Goal: Task Accomplishment & Management: Use online tool/utility

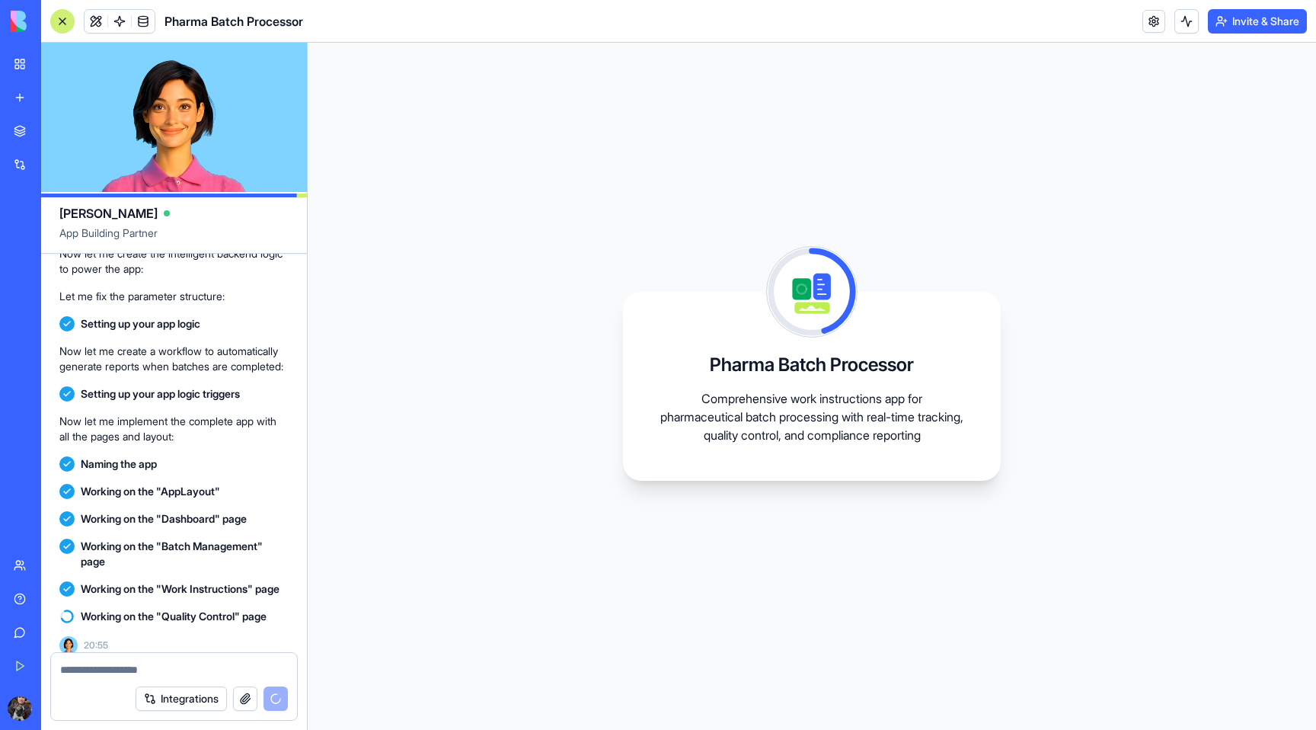
scroll to position [409, 0]
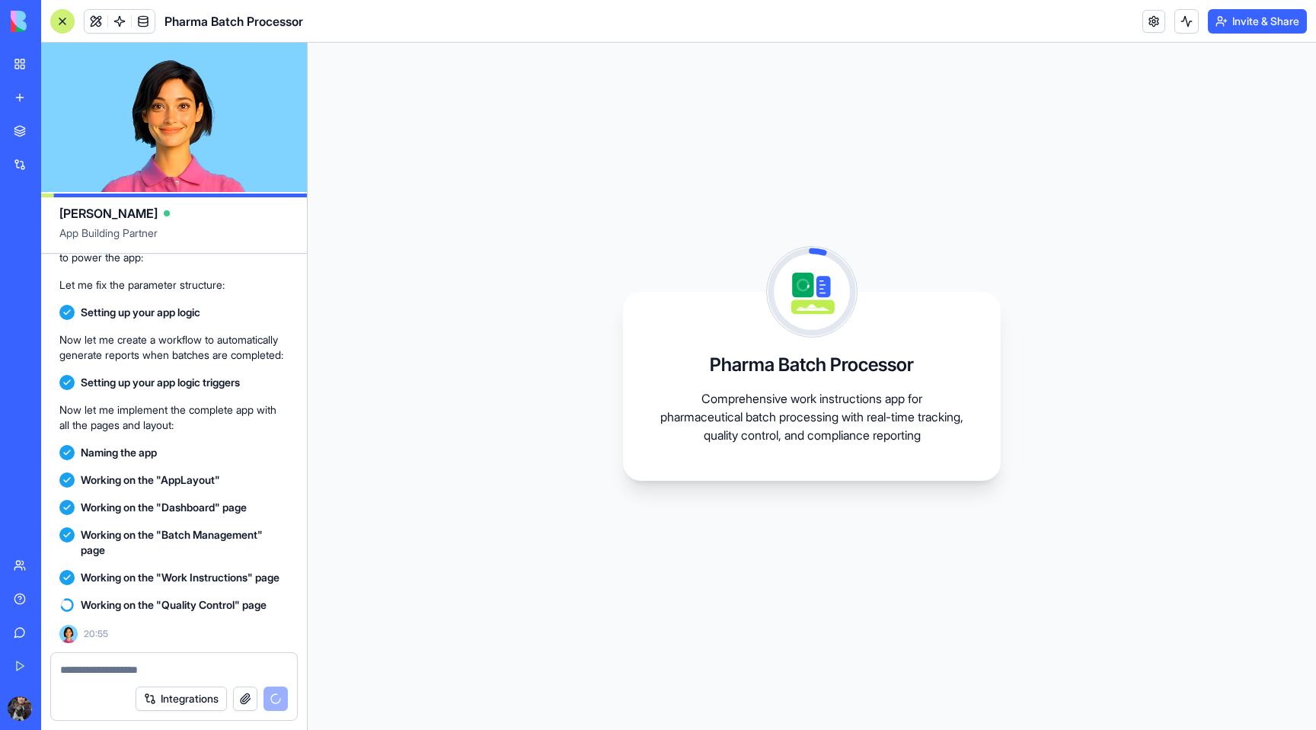
click at [490, 480] on div "Pharma Batch Processor Comprehensive work instructions app for pharmaceutical b…" at bounding box center [812, 386] width 1008 height 687
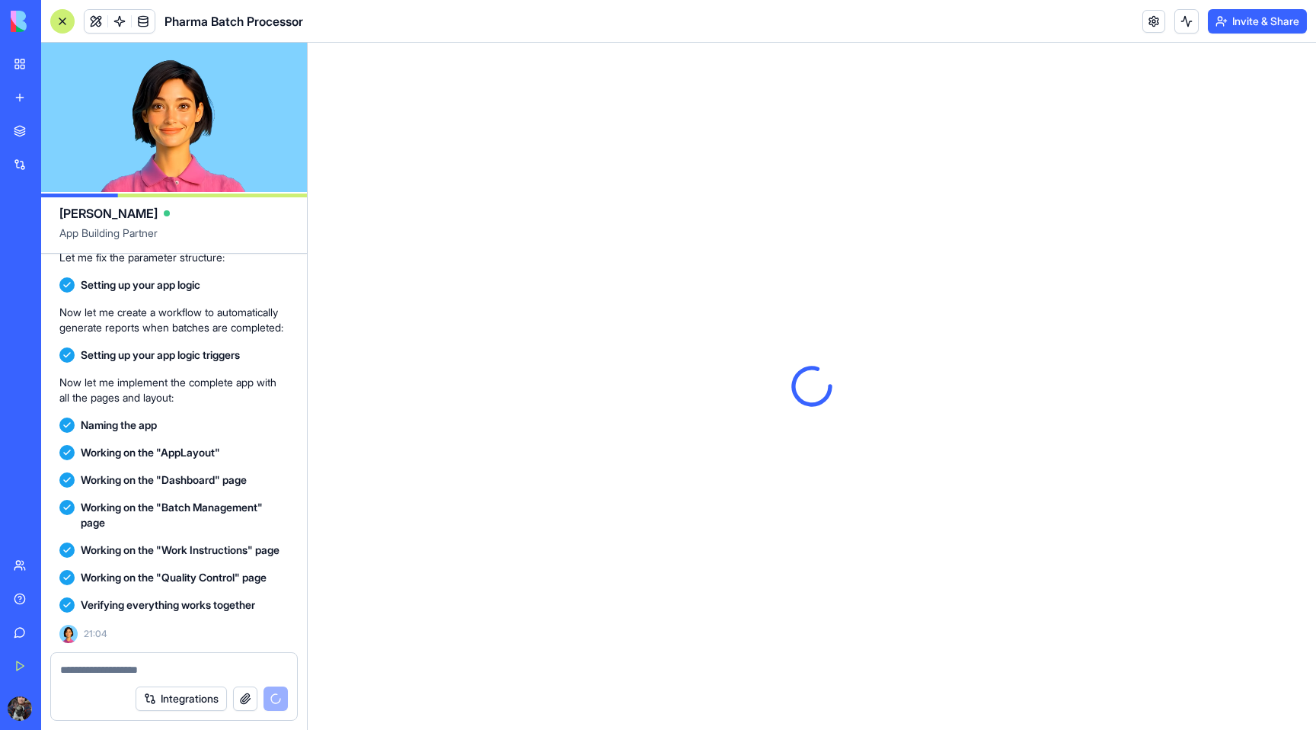
scroll to position [0, 0]
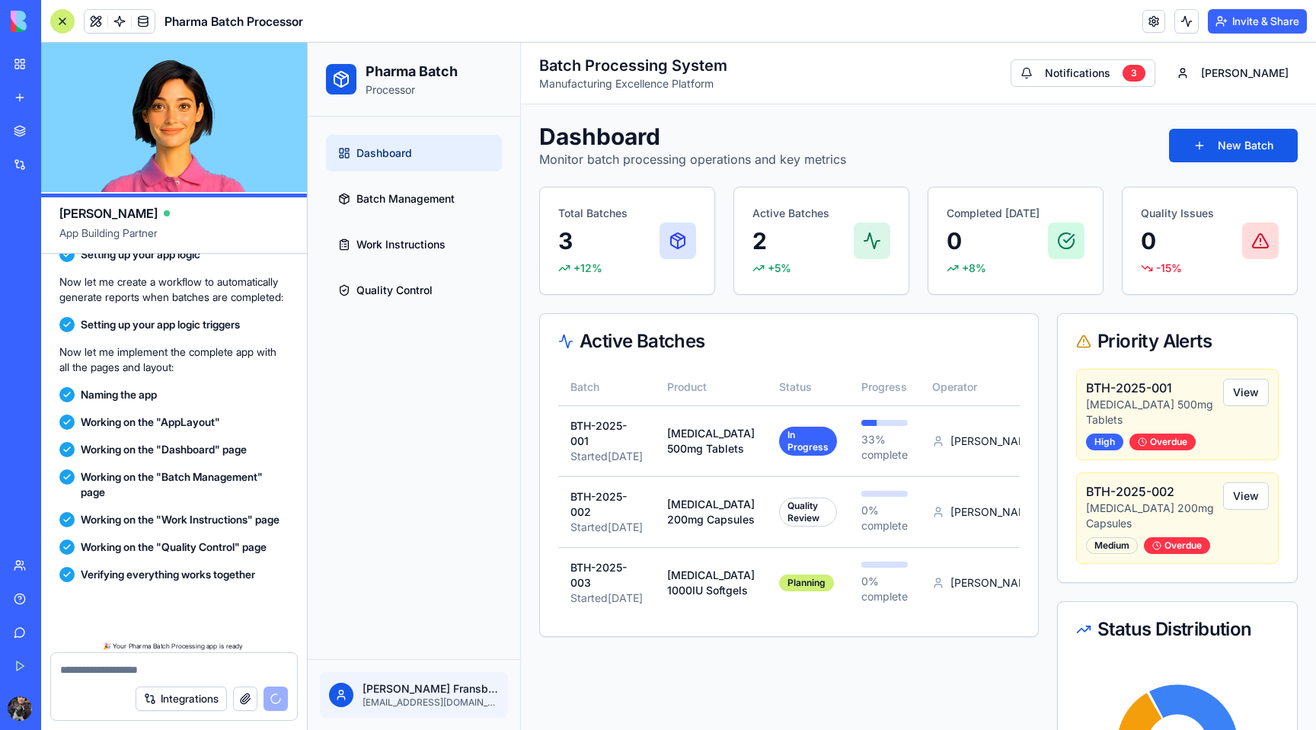
scroll to position [726, 0]
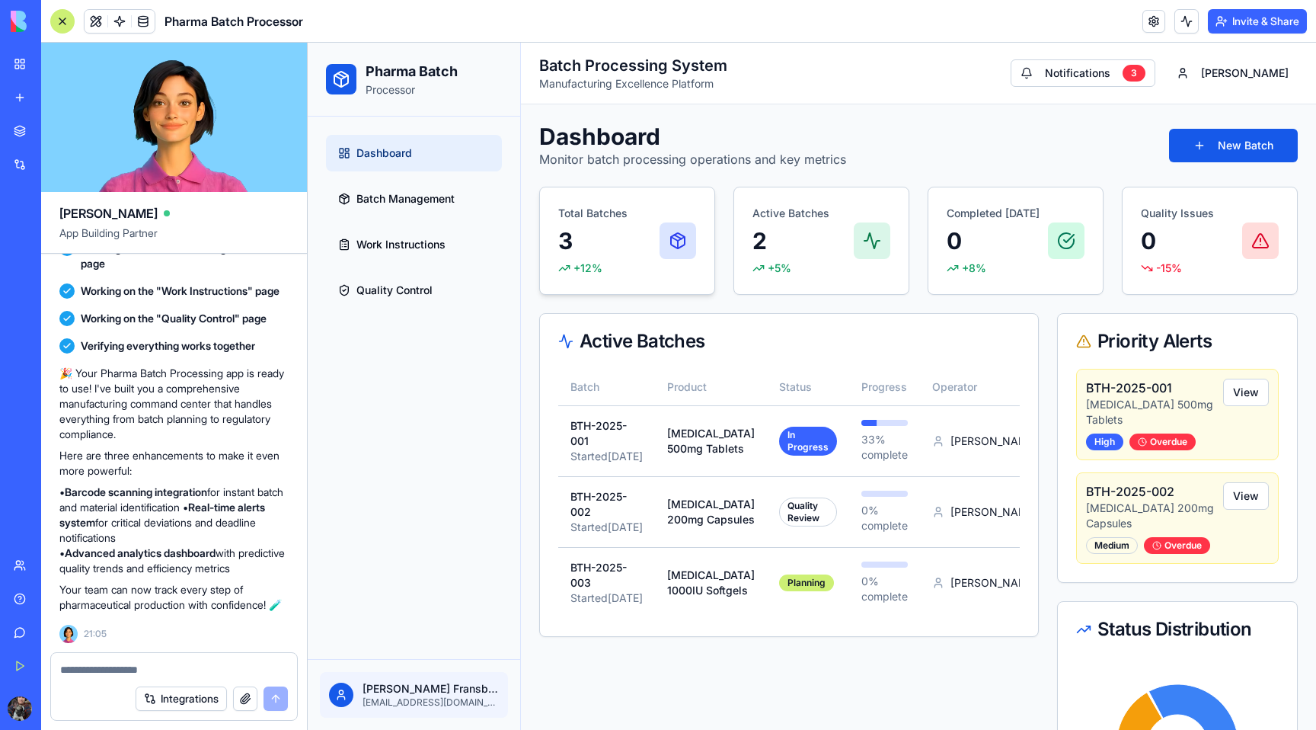
click at [628, 270] on div "Total Batches 3 +12%" at bounding box center [627, 241] width 138 height 70
click at [771, 267] on span "+5%" at bounding box center [780, 267] width 24 height 15
click at [429, 203] on span "Batch Management" at bounding box center [405, 198] width 98 height 15
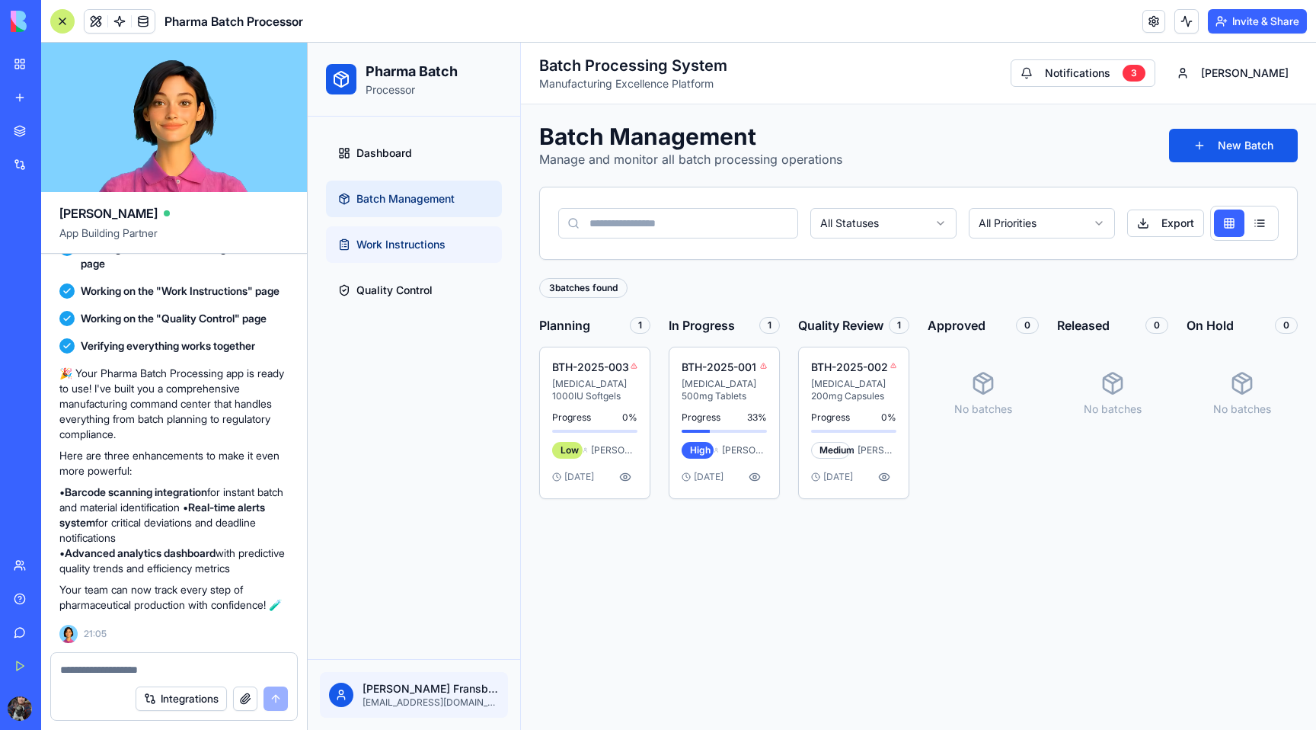
click at [414, 240] on span "Work Instructions" at bounding box center [400, 244] width 89 height 15
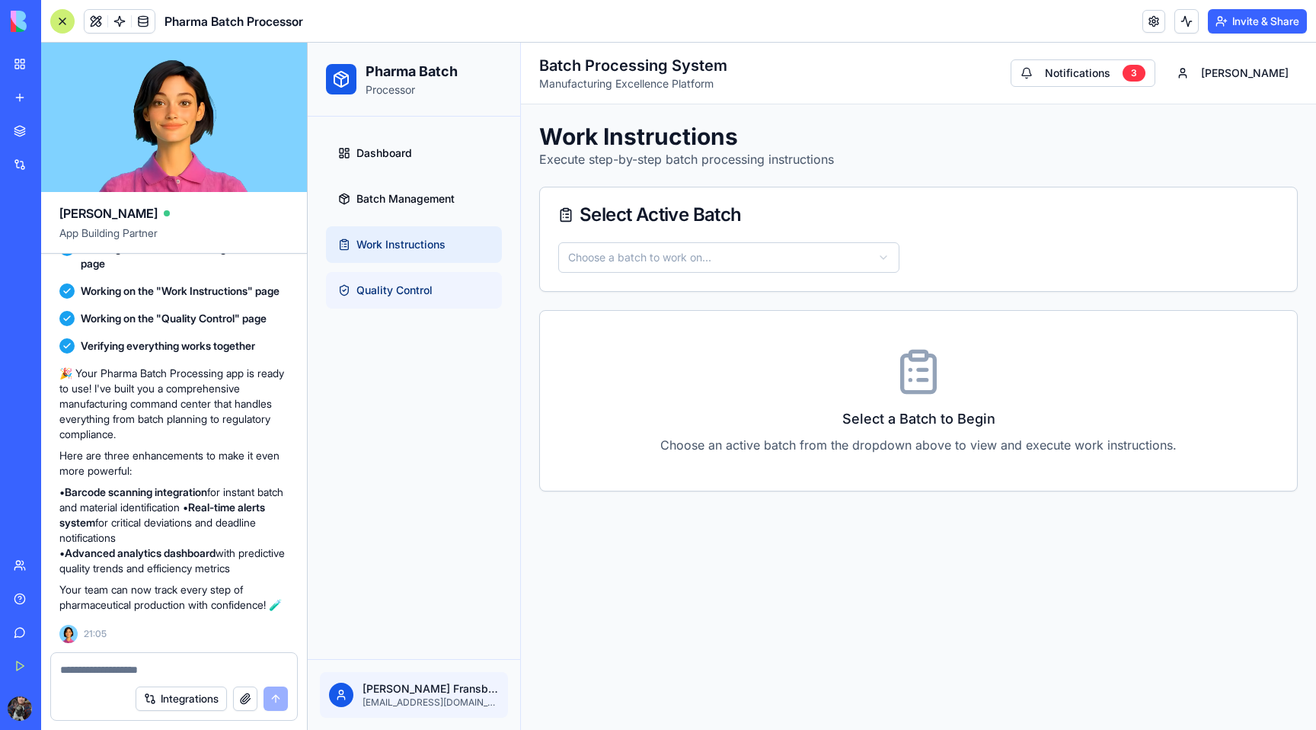
click at [412, 293] on span "Quality Control" at bounding box center [394, 290] width 76 height 15
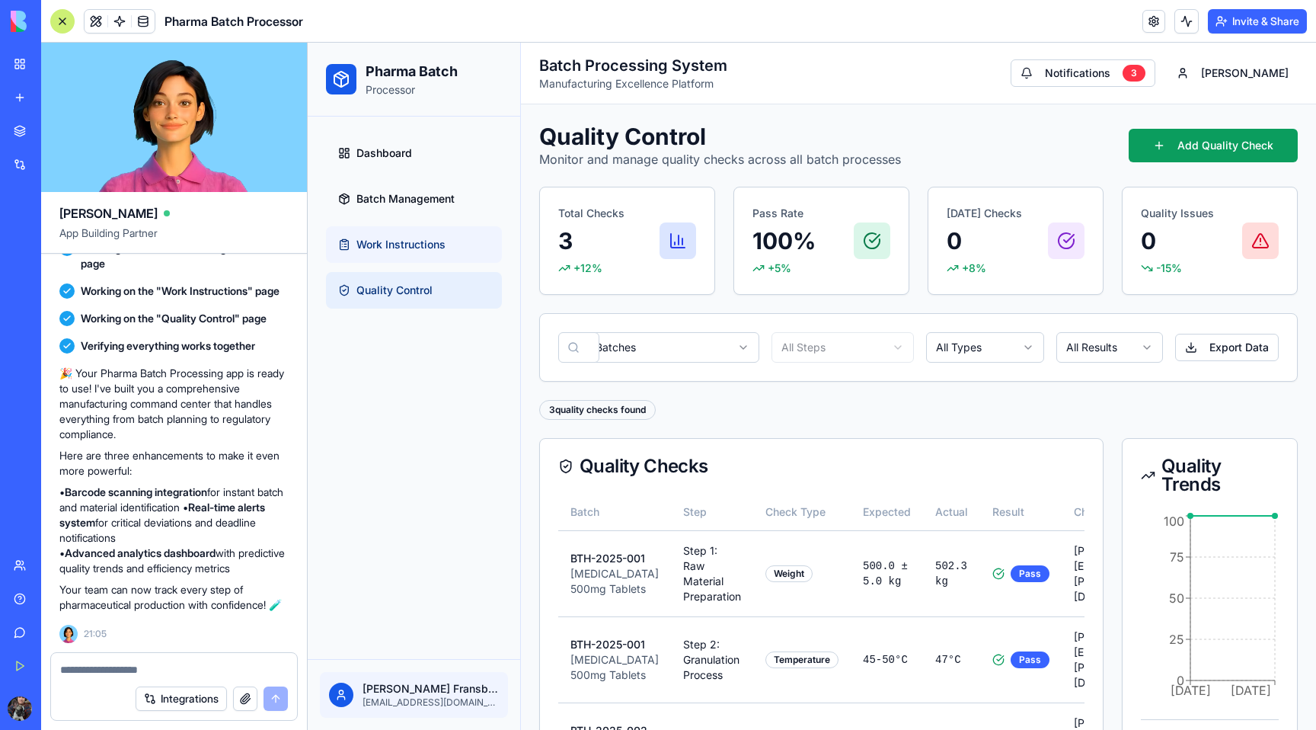
click at [423, 228] on link "Work Instructions" at bounding box center [414, 244] width 176 height 37
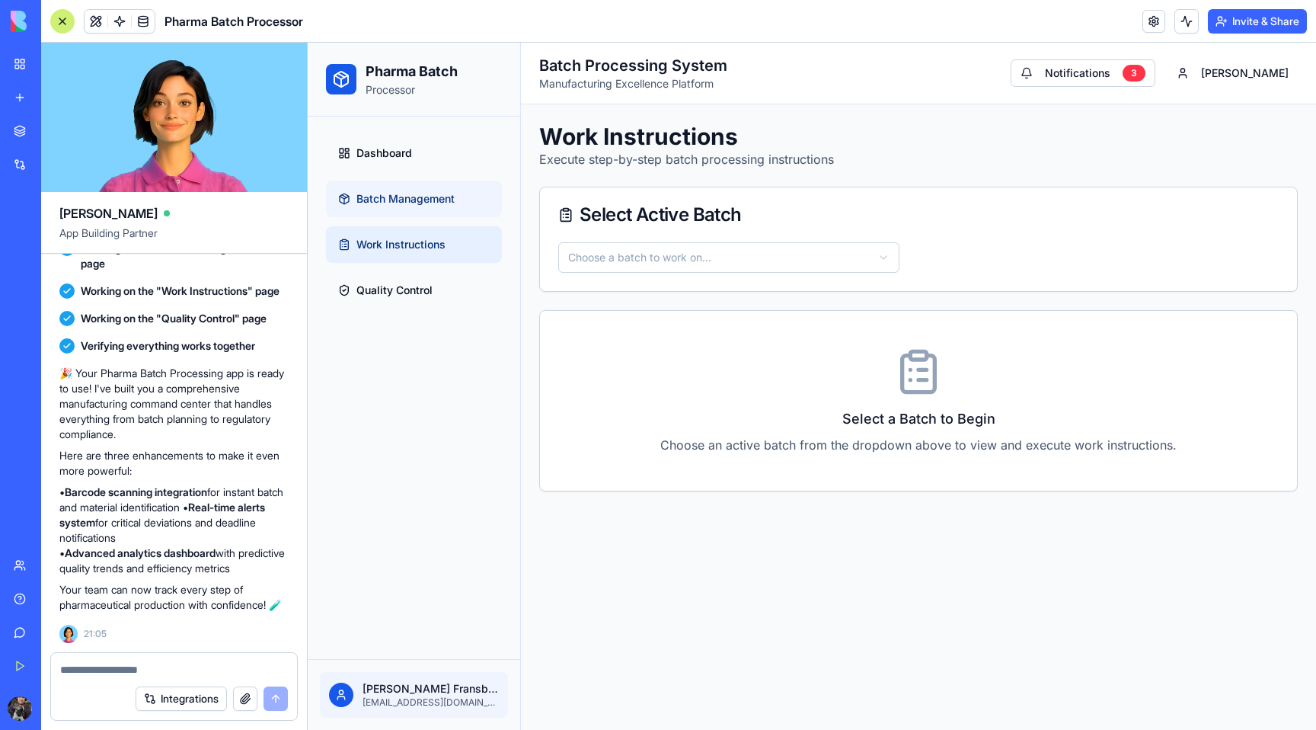
click at [423, 211] on link "Batch Management" at bounding box center [414, 198] width 176 height 37
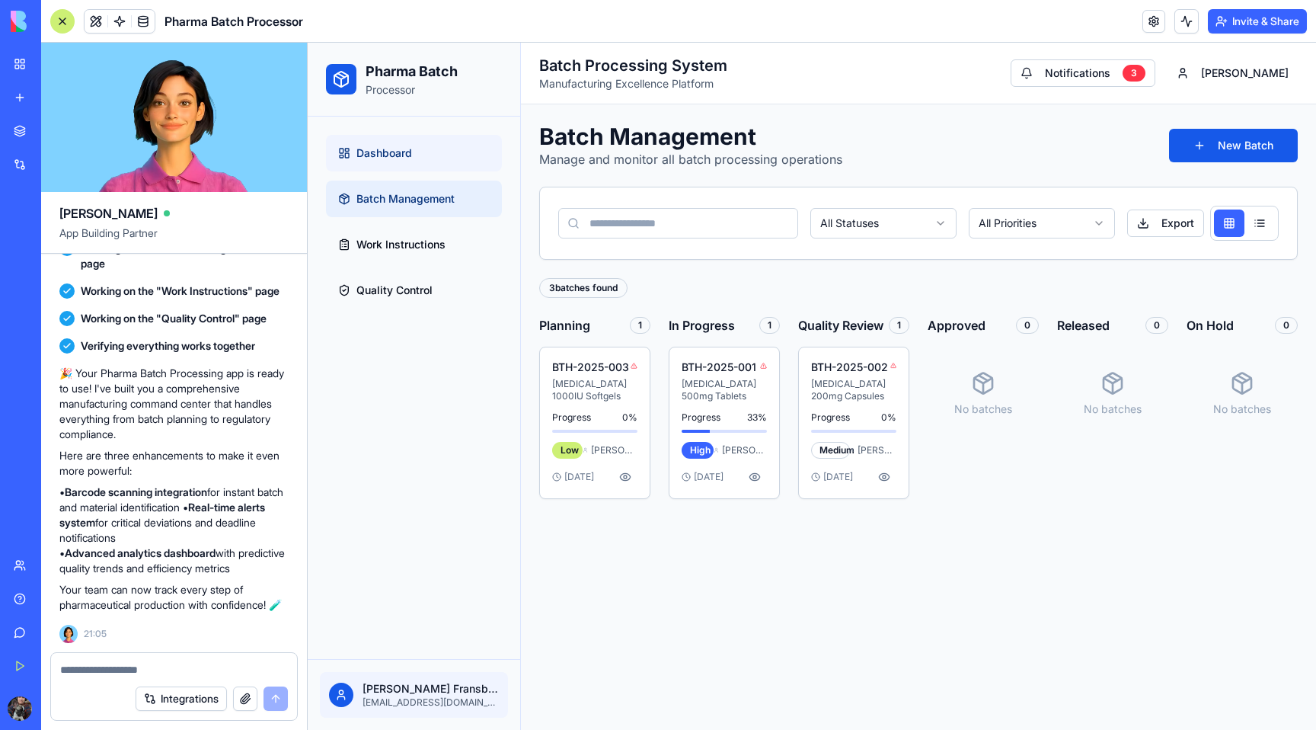
click at [425, 164] on link "Dashboard" at bounding box center [414, 153] width 176 height 37
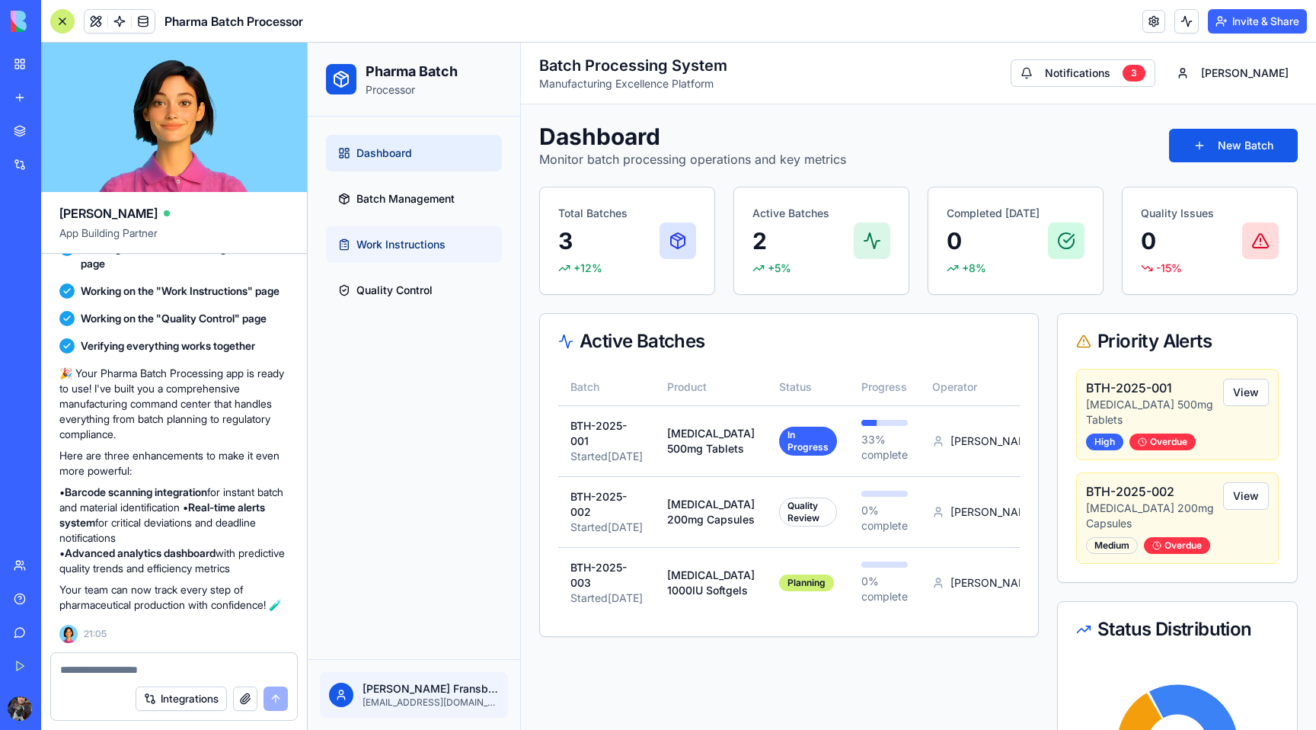
click at [415, 235] on link "Work Instructions" at bounding box center [414, 244] width 176 height 37
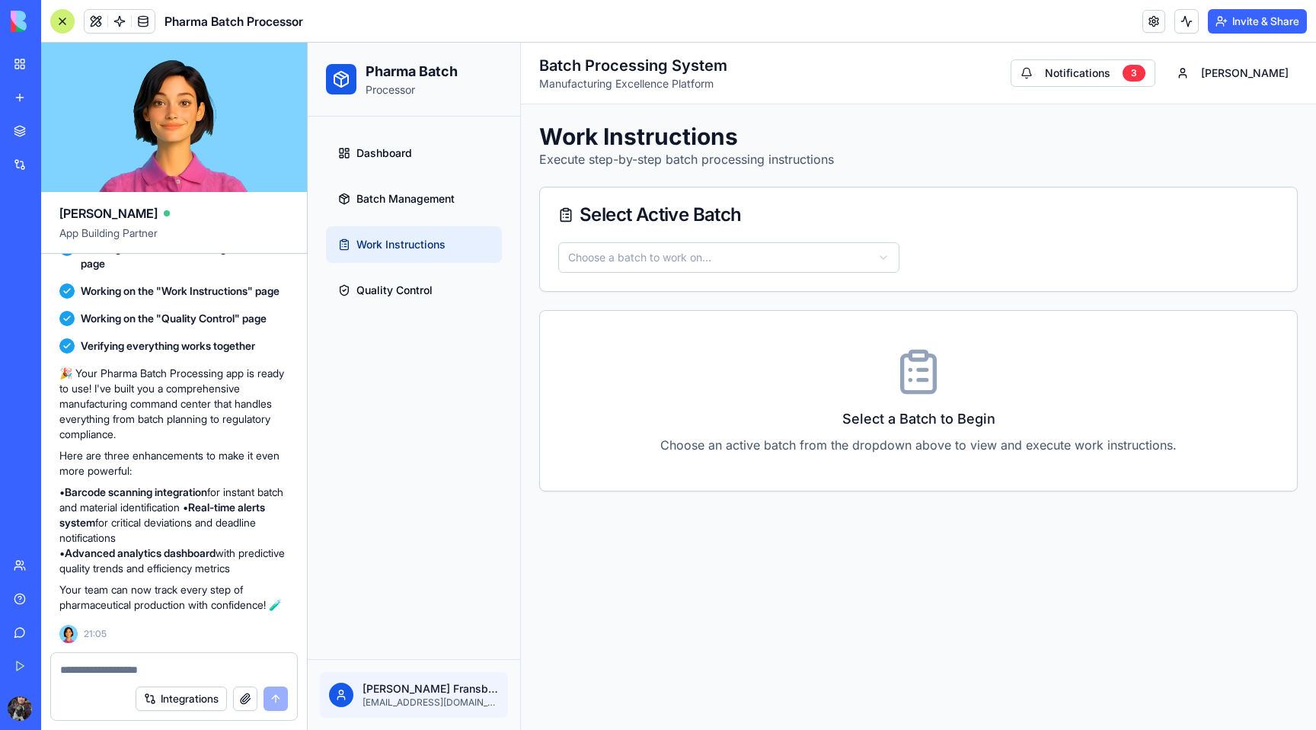
click at [414, 263] on ul "Dashboard Batch Management Work Instructions Quality Control" at bounding box center [414, 222] width 176 height 174
click at [407, 292] on span "Quality Control" at bounding box center [394, 290] width 76 height 15
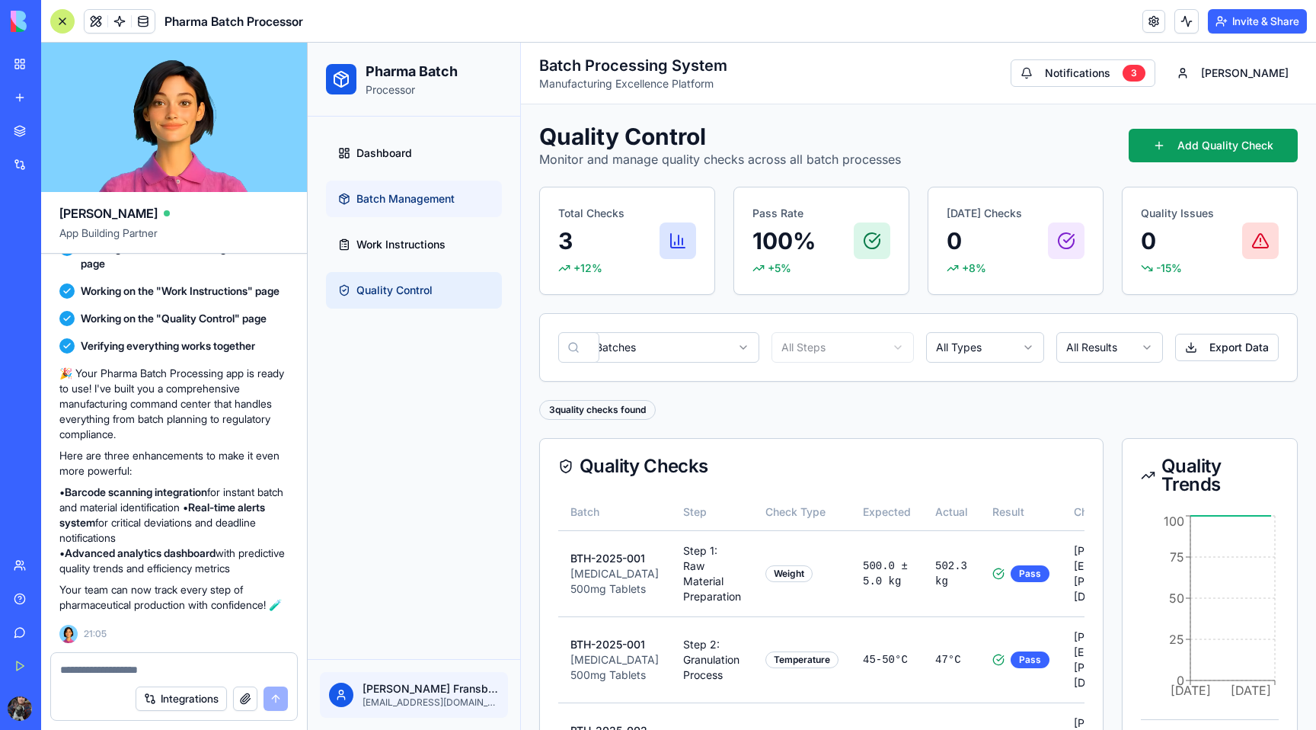
click at [412, 216] on link "Batch Management" at bounding box center [414, 198] width 176 height 37
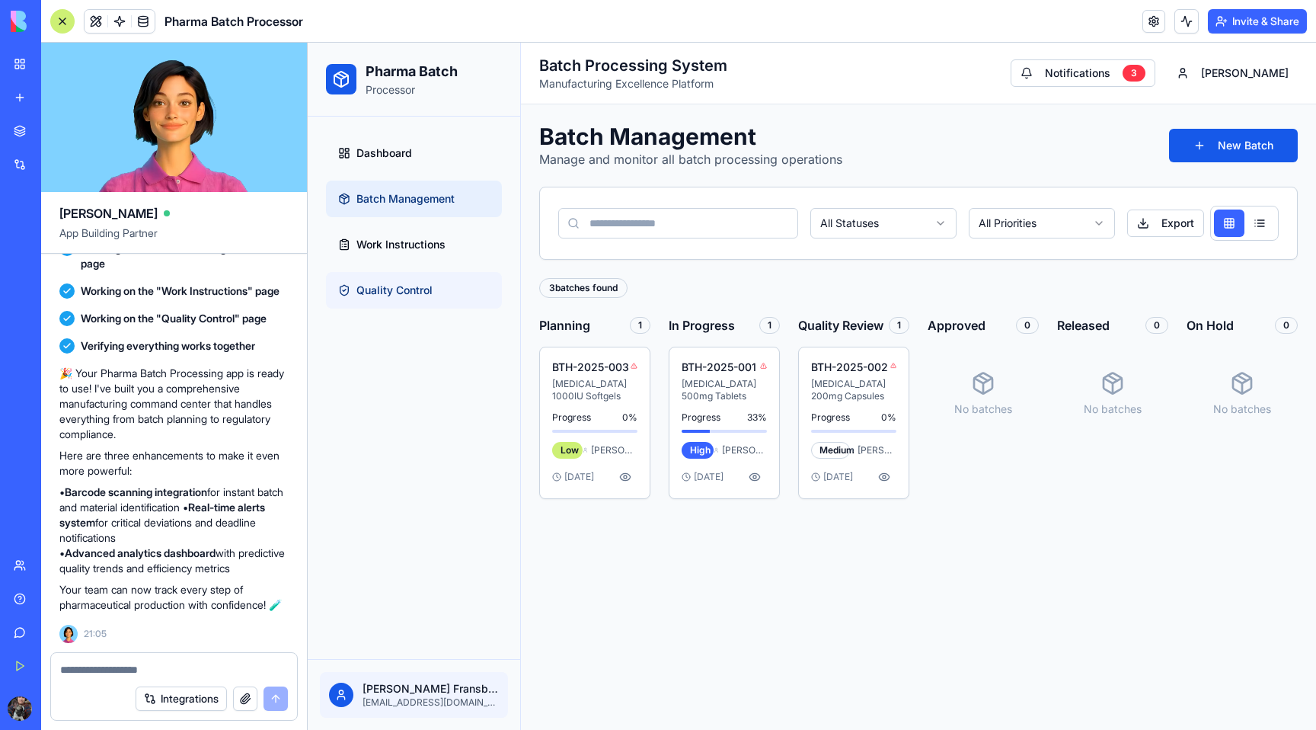
click at [398, 286] on span "Quality Control" at bounding box center [394, 290] width 76 height 15
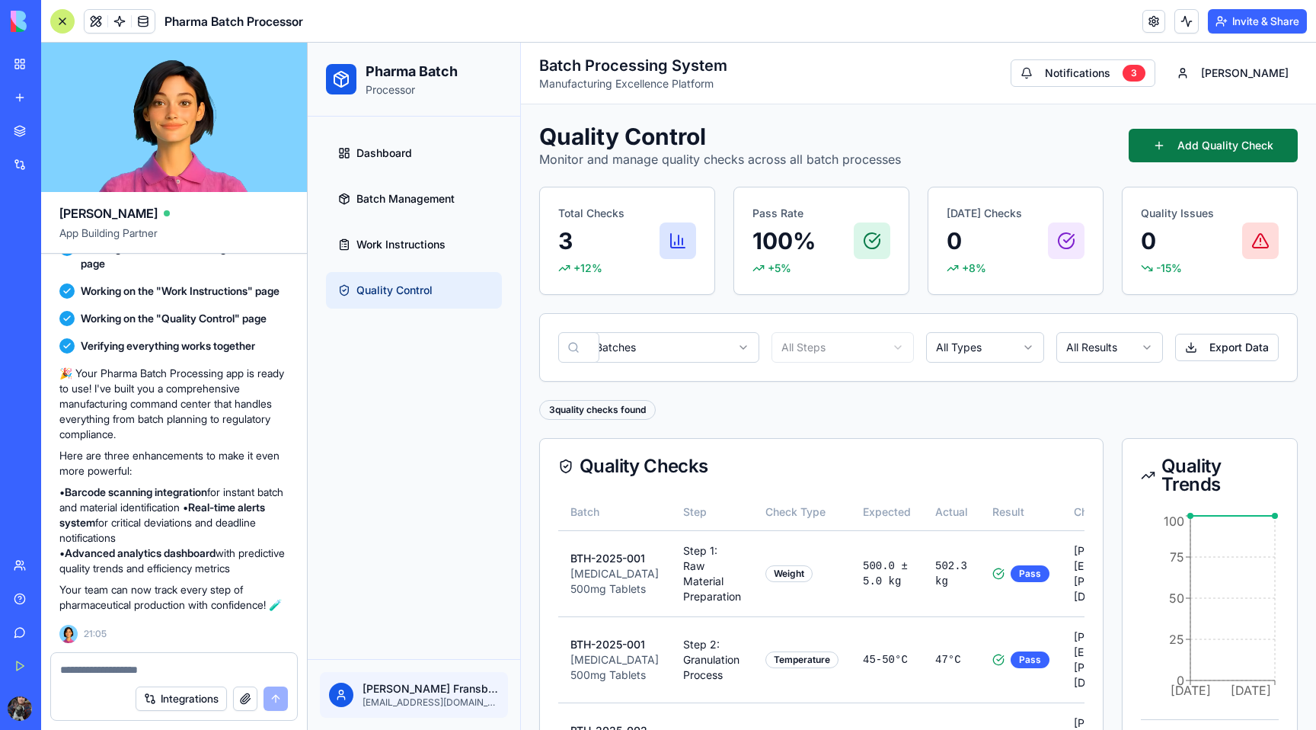
click at [1212, 148] on button "Add Quality Check" at bounding box center [1213, 146] width 169 height 34
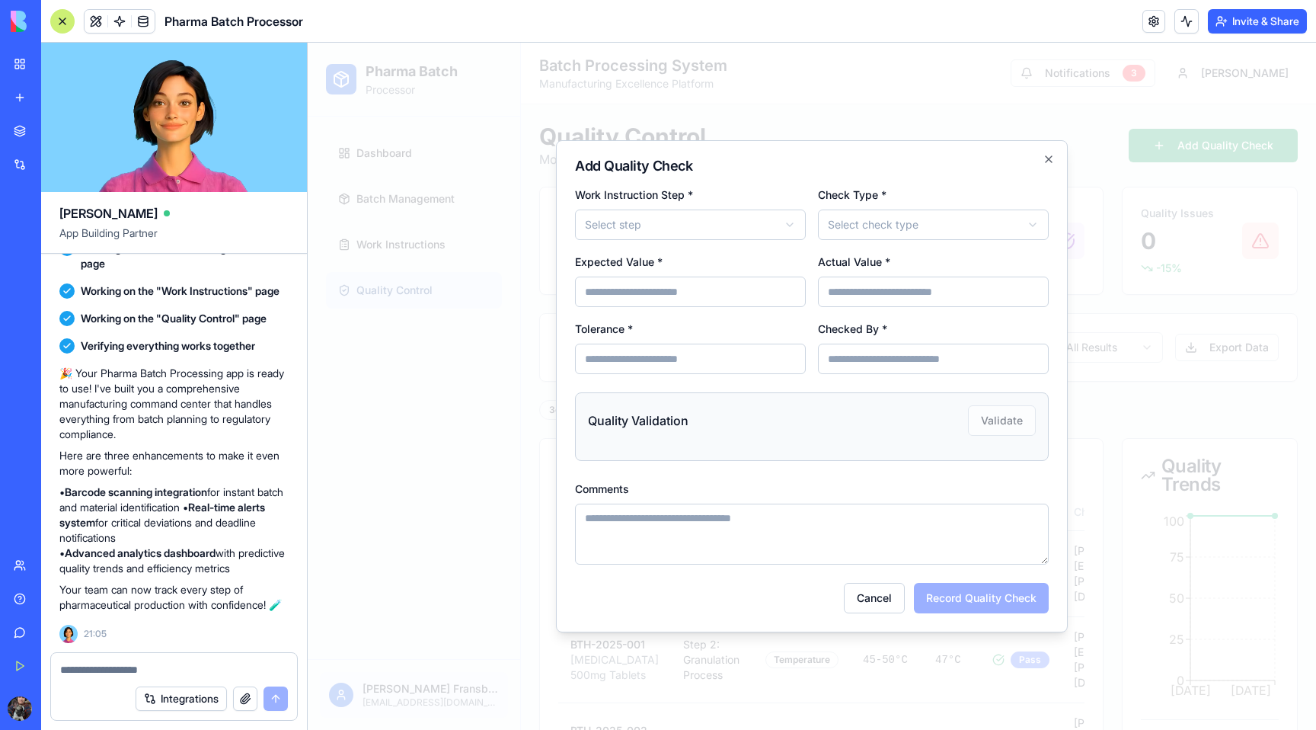
click at [463, 276] on div at bounding box center [812, 386] width 1008 height 687
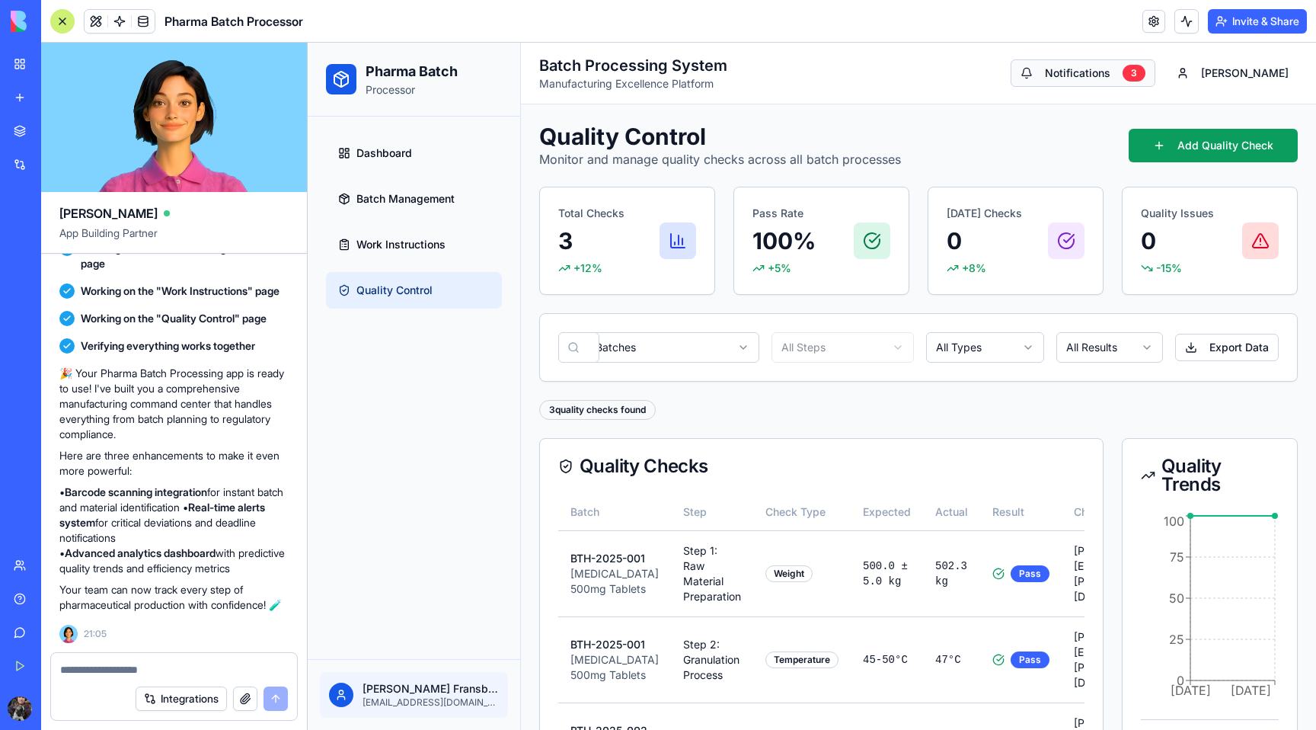
click at [1142, 64] on button "Notifications 3" at bounding box center [1083, 72] width 145 height 27
click at [1136, 87] on div "Batch Processing System Manufacturing Excellence Platform Notifications 3 [PERS…" at bounding box center [918, 73] width 758 height 37
click at [1139, 71] on button "Notifications 3" at bounding box center [1083, 72] width 145 height 27
click at [404, 212] on link "Batch Management" at bounding box center [414, 198] width 176 height 37
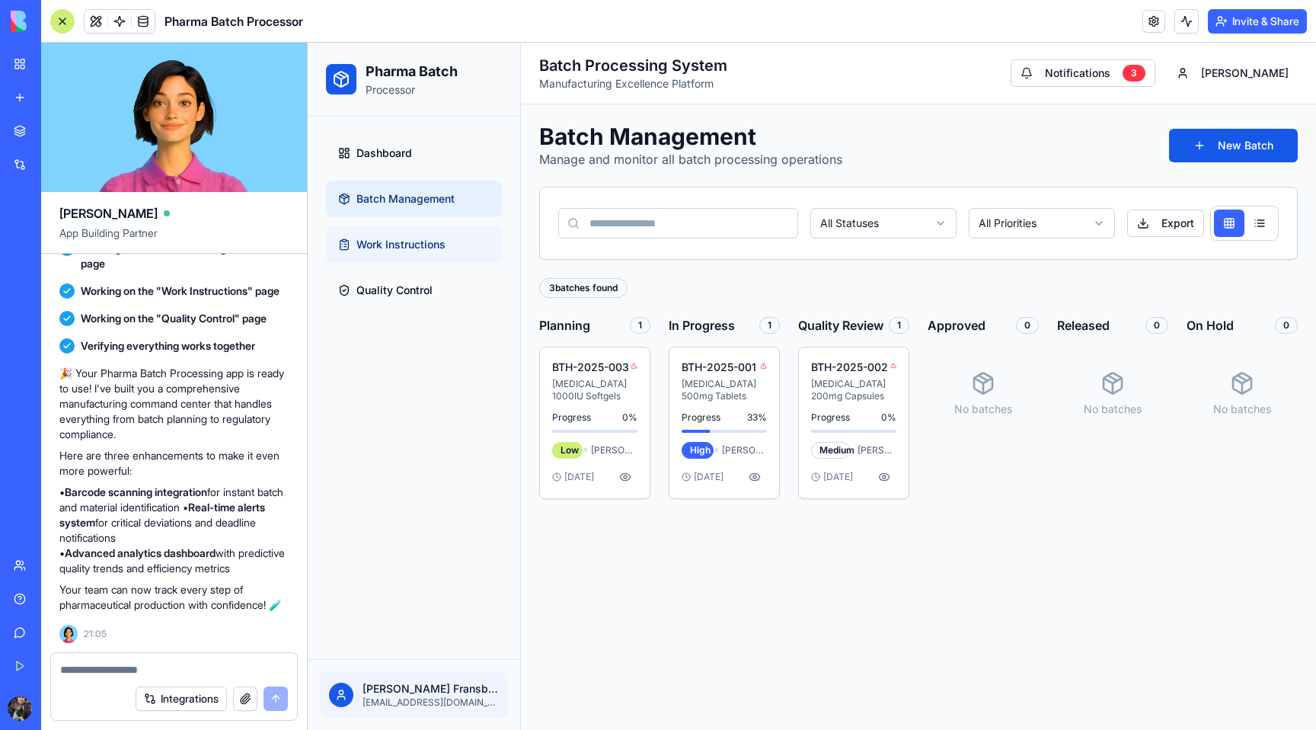
click at [391, 235] on link "Work Instructions" at bounding box center [414, 244] width 176 height 37
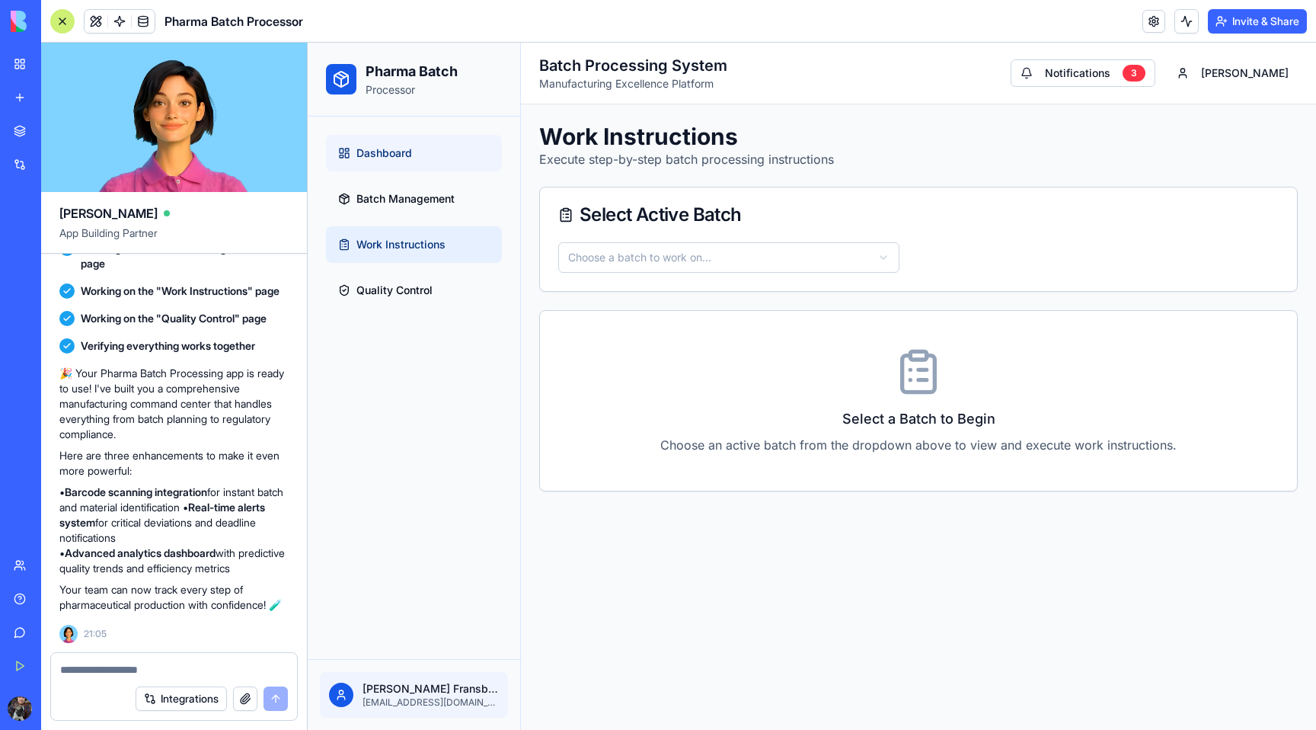
click at [400, 163] on link "Dashboard" at bounding box center [414, 153] width 176 height 37
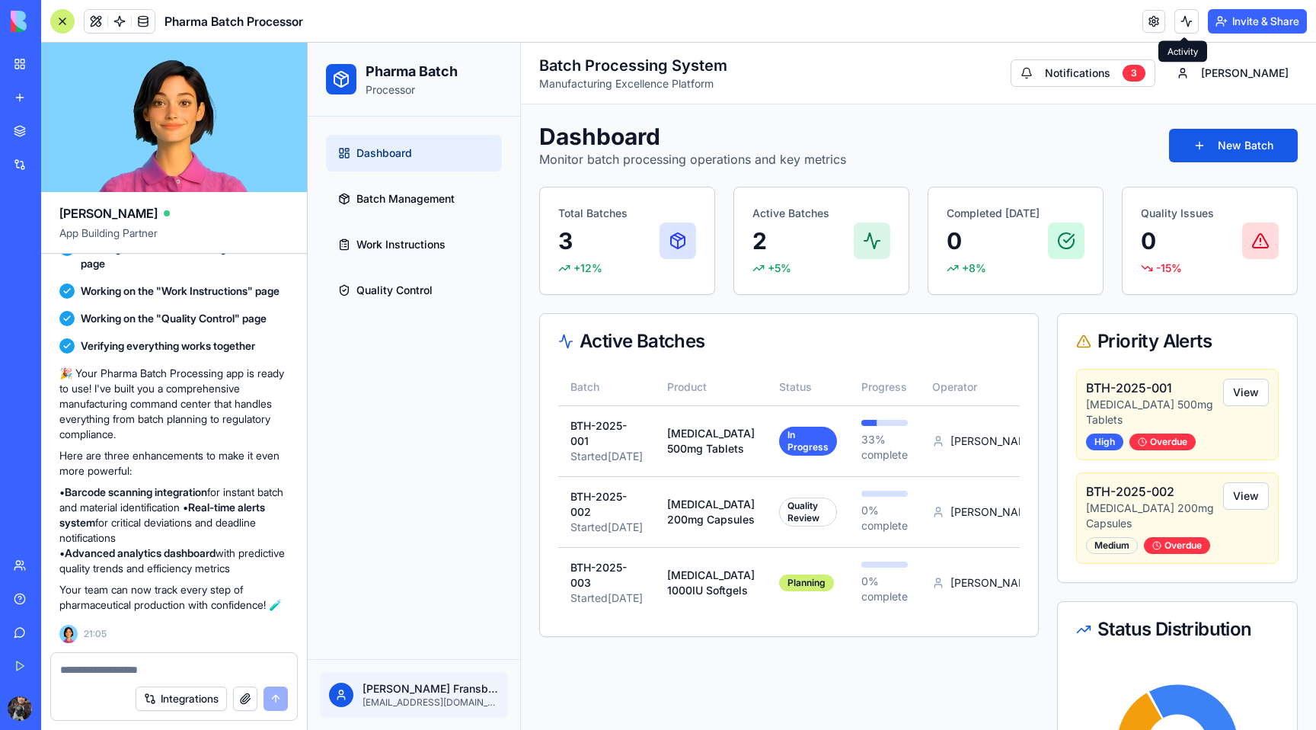
click at [1186, 18] on button at bounding box center [1186, 21] width 24 height 24
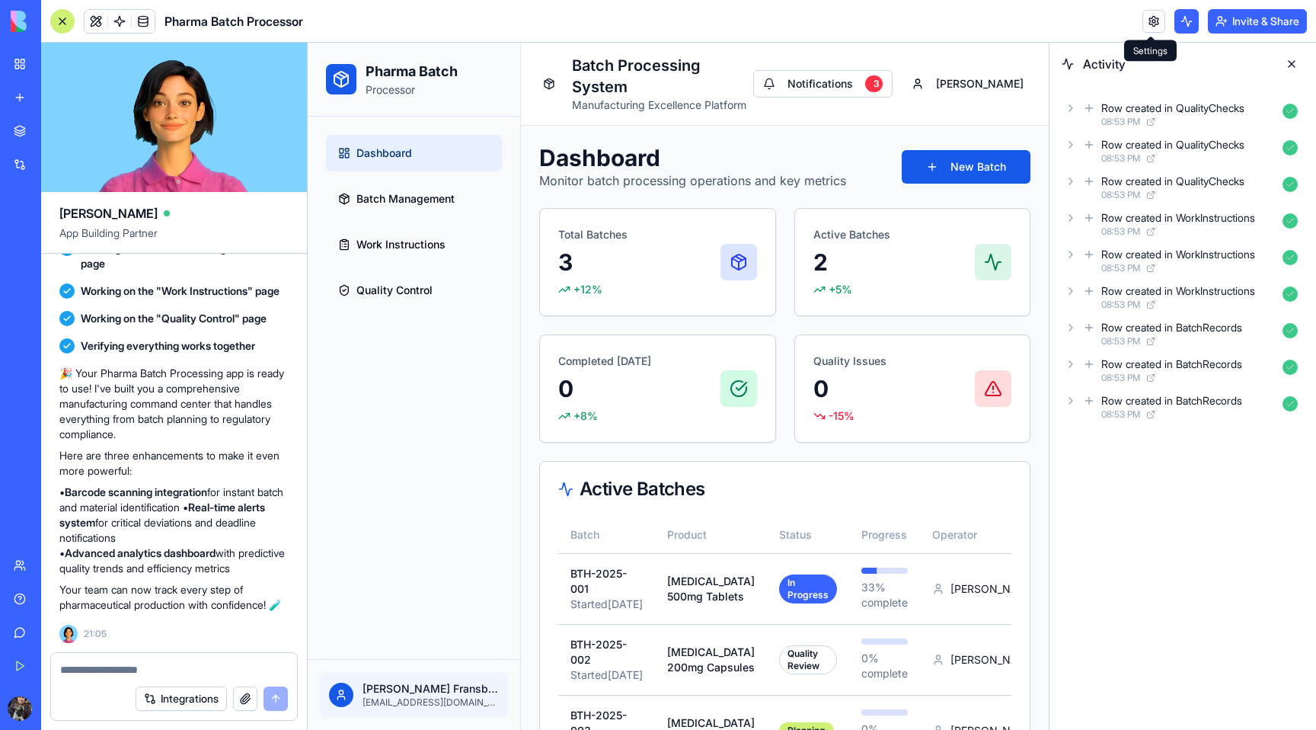
click at [1150, 16] on link at bounding box center [1153, 21] width 23 height 23
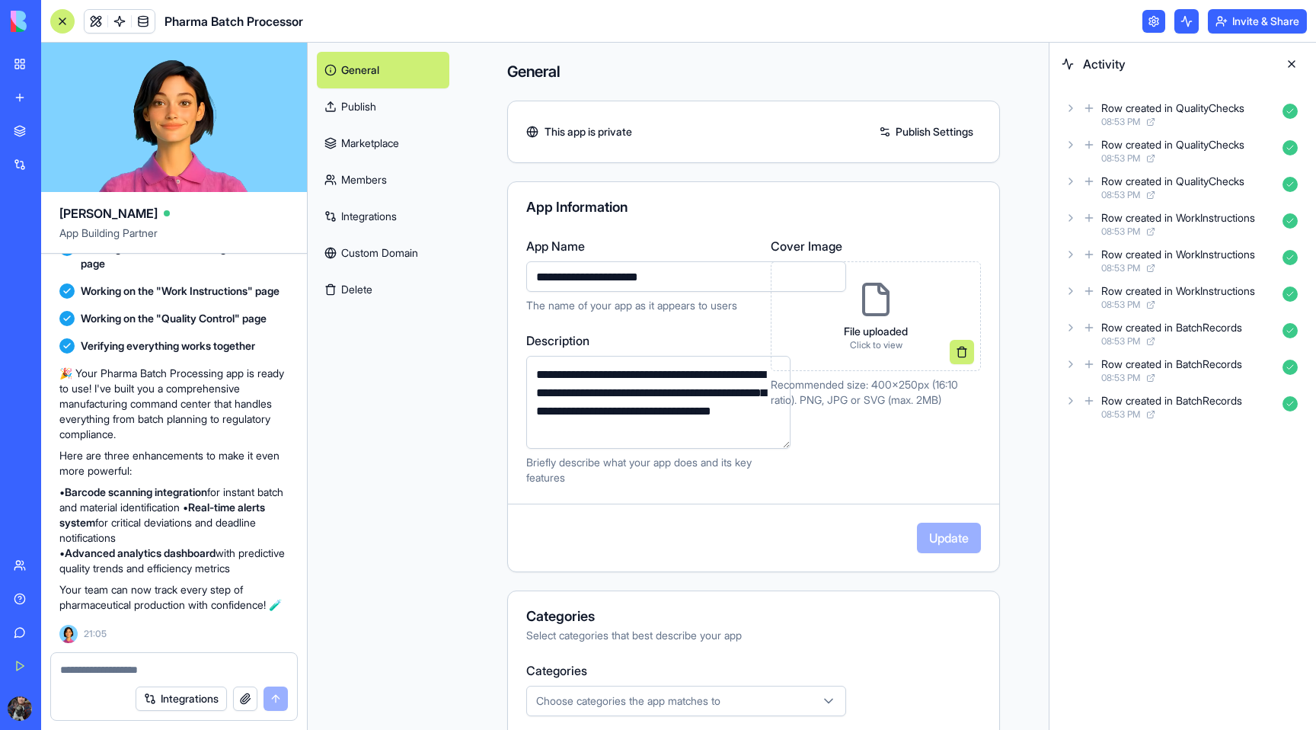
click at [1148, 19] on link at bounding box center [1153, 21] width 23 height 23
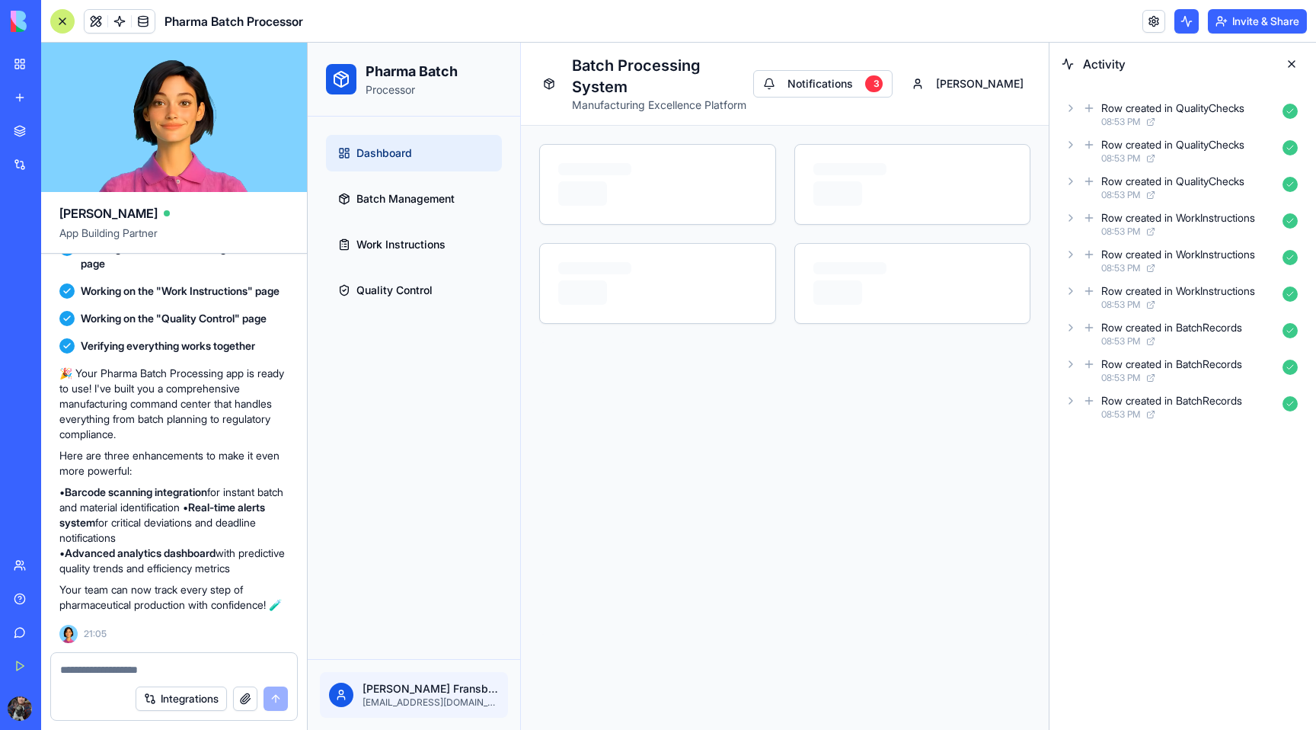
click at [1148, 19] on link at bounding box center [1153, 21] width 23 height 23
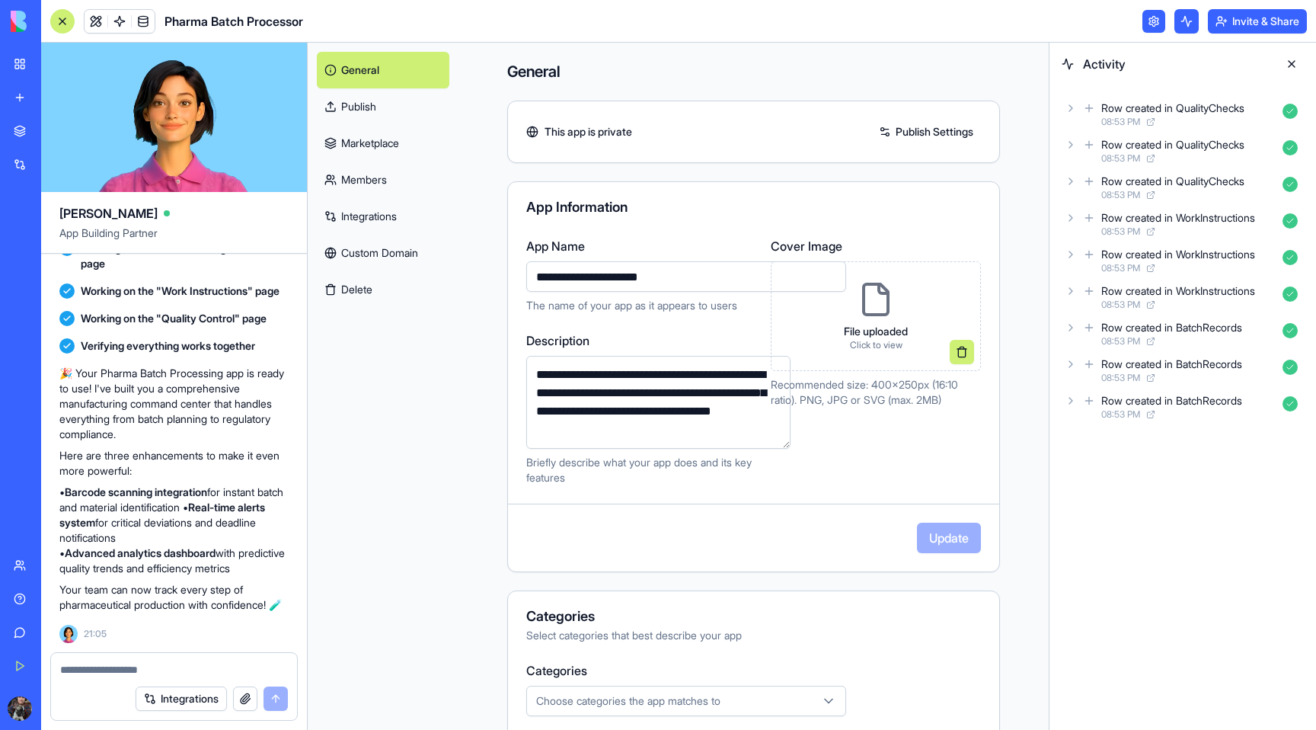
click at [371, 119] on link "Publish" at bounding box center [383, 106] width 133 height 37
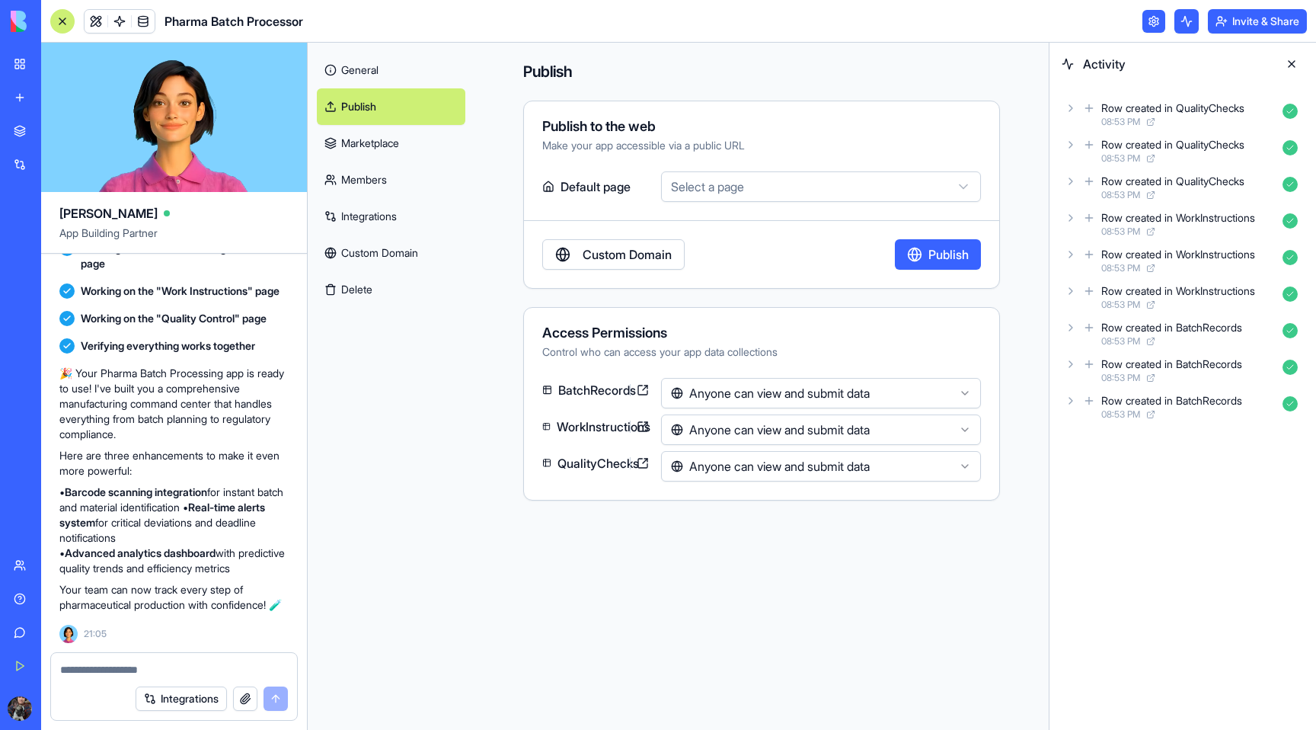
click at [61, 20] on div at bounding box center [62, 21] width 24 height 24
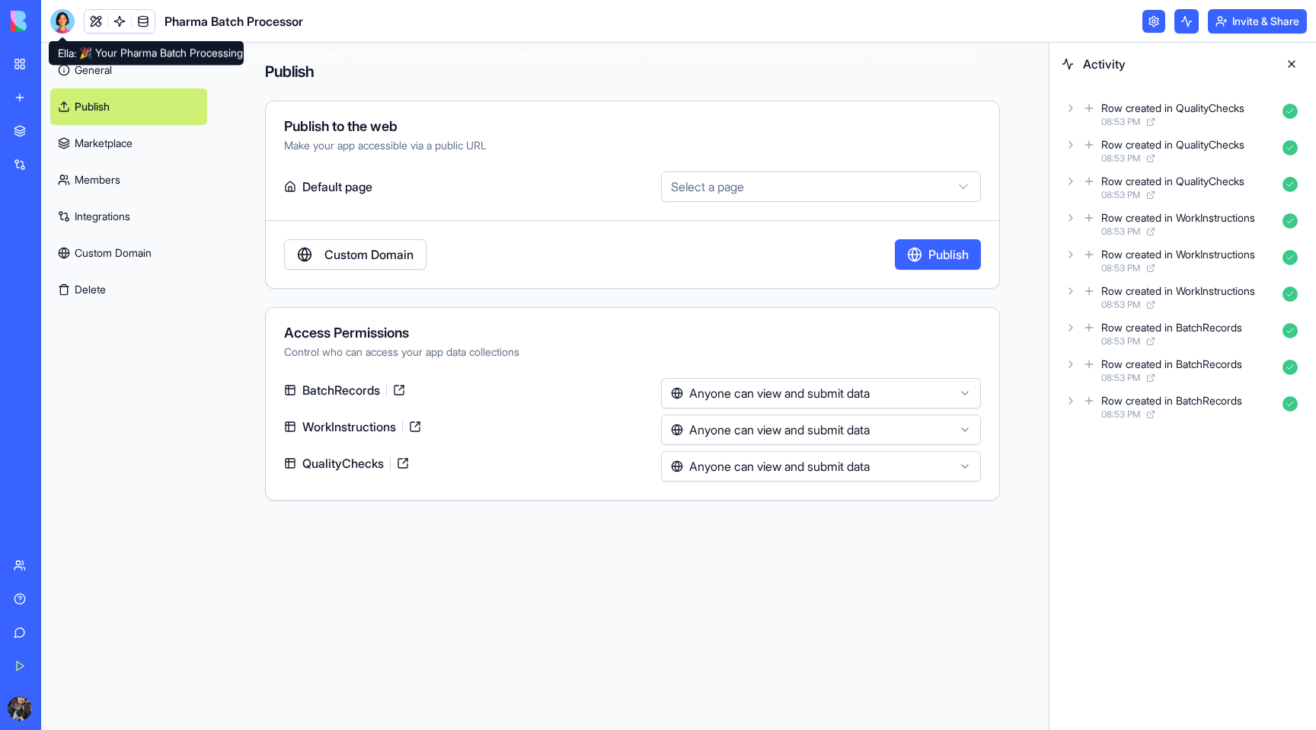
click at [59, 23] on div at bounding box center [62, 21] width 24 height 24
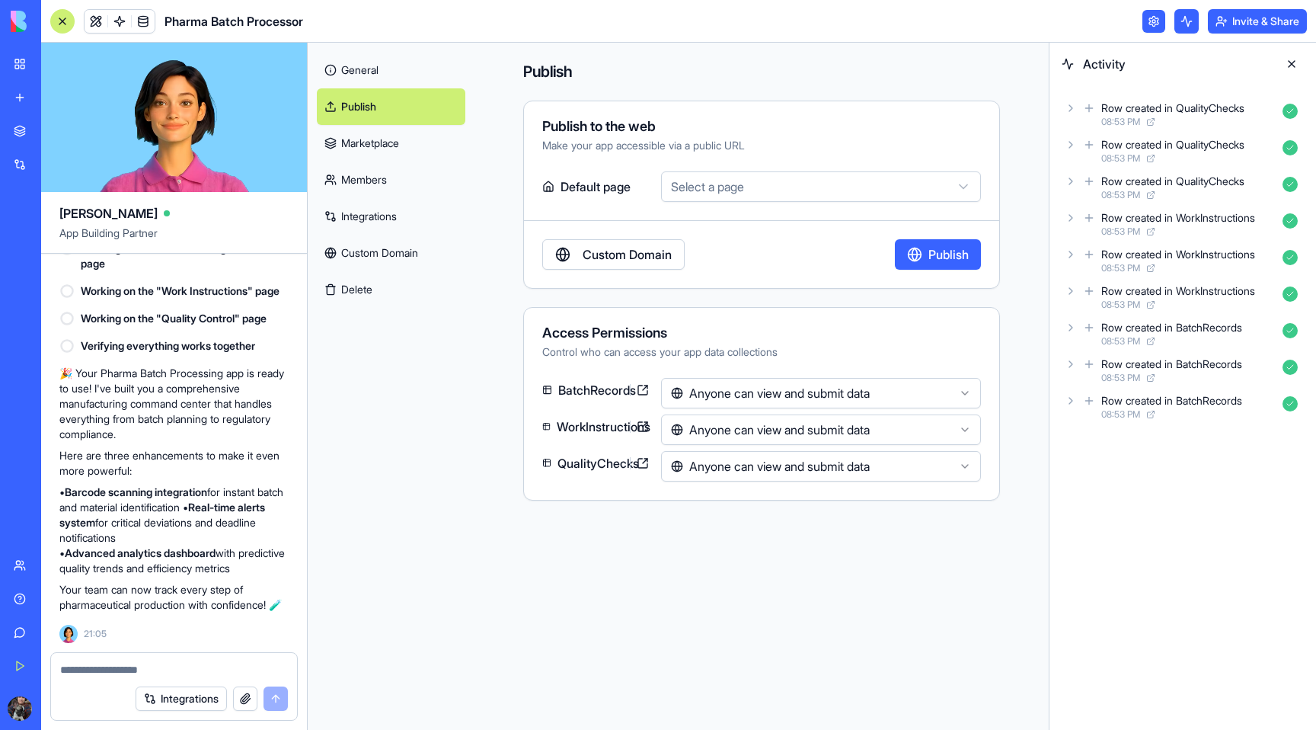
click at [59, 23] on div at bounding box center [62, 21] width 24 height 24
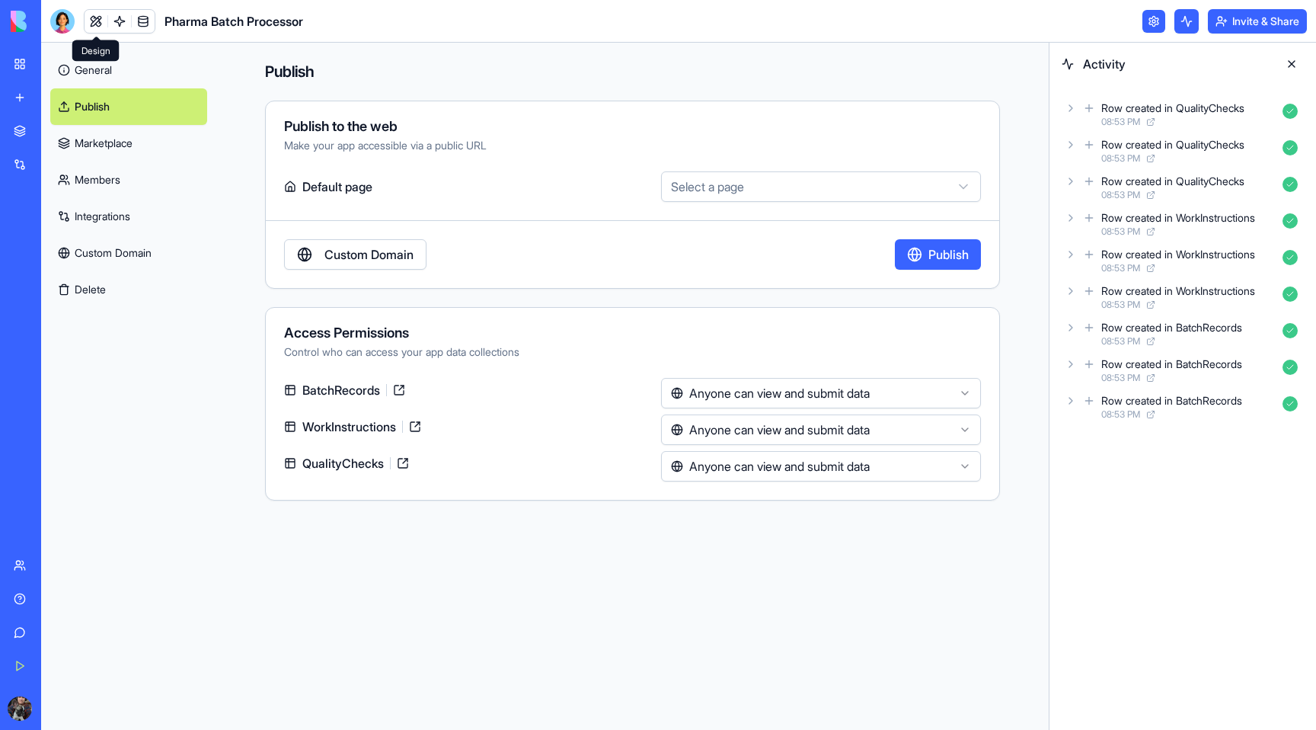
click at [97, 24] on link at bounding box center [96, 21] width 23 height 23
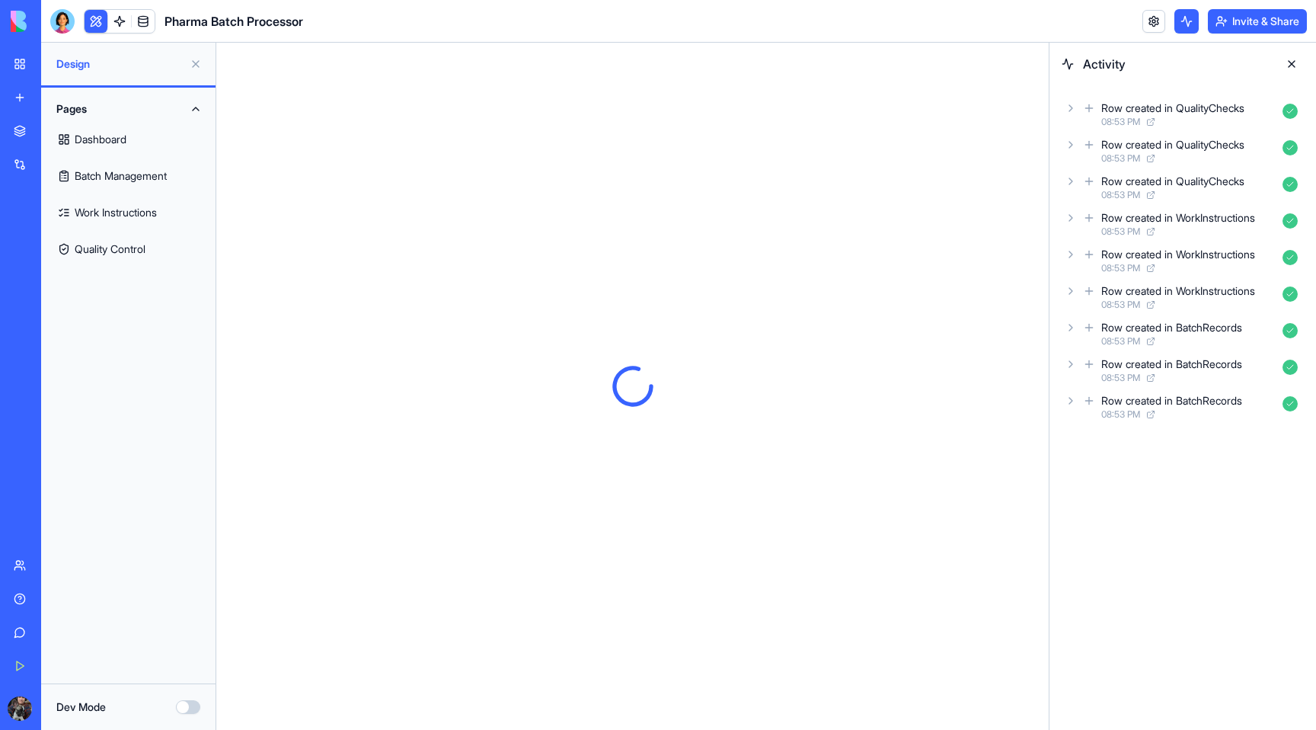
click at [123, 21] on span at bounding box center [143, 21] width 43 height 43
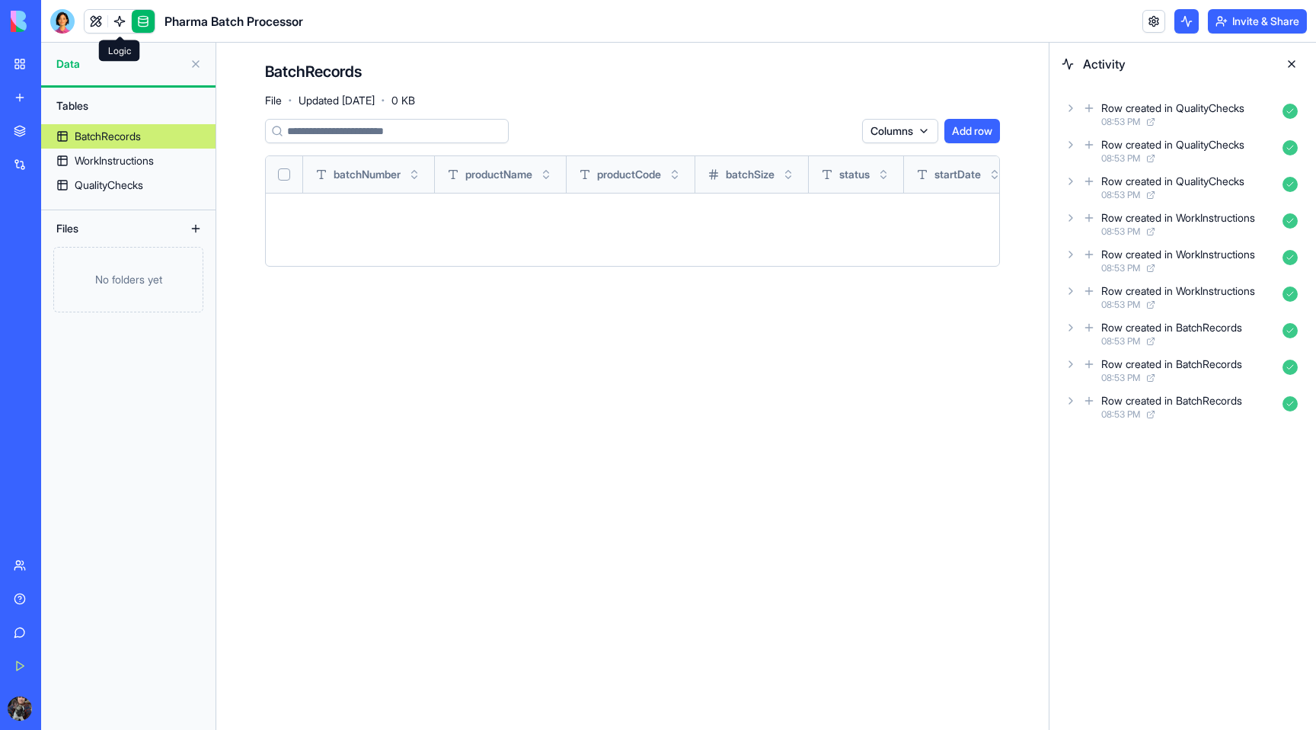
click at [120, 25] on span at bounding box center [119, 21] width 43 height 43
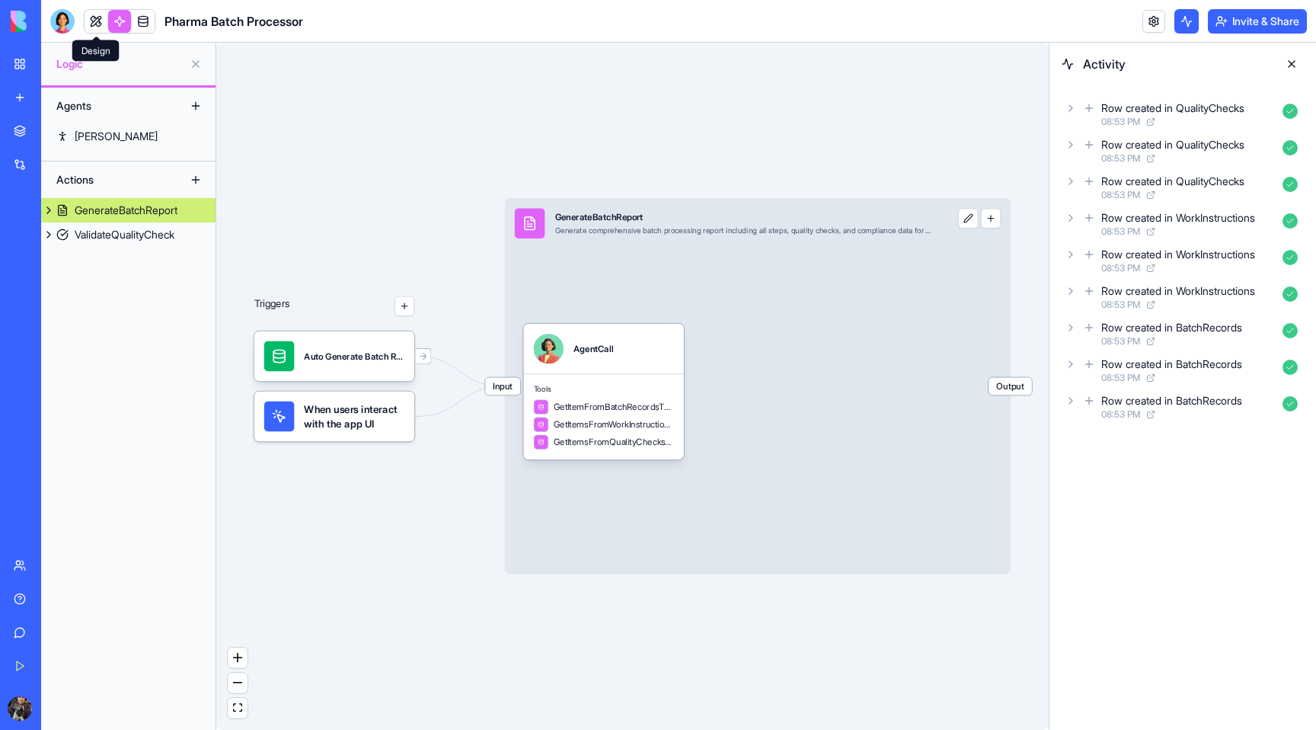
click at [98, 23] on link at bounding box center [96, 21] width 23 height 23
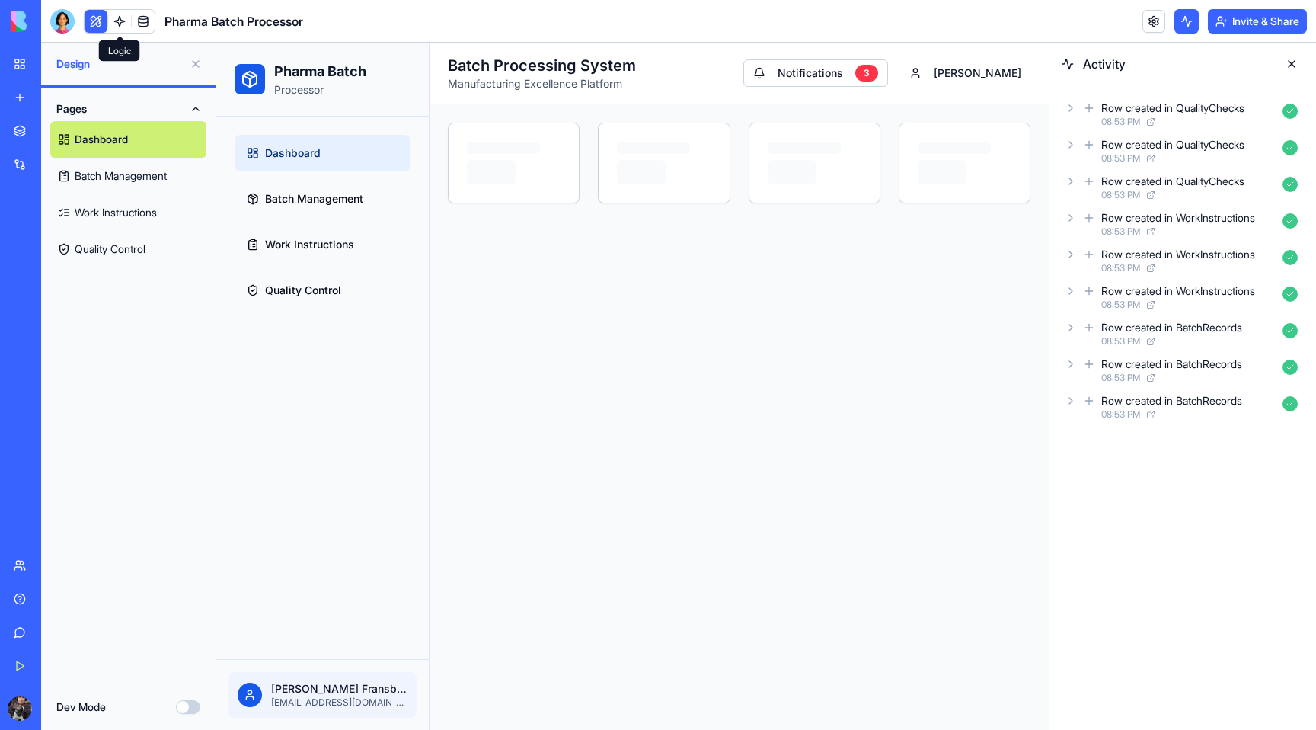
click at [117, 18] on link at bounding box center [119, 21] width 23 height 23
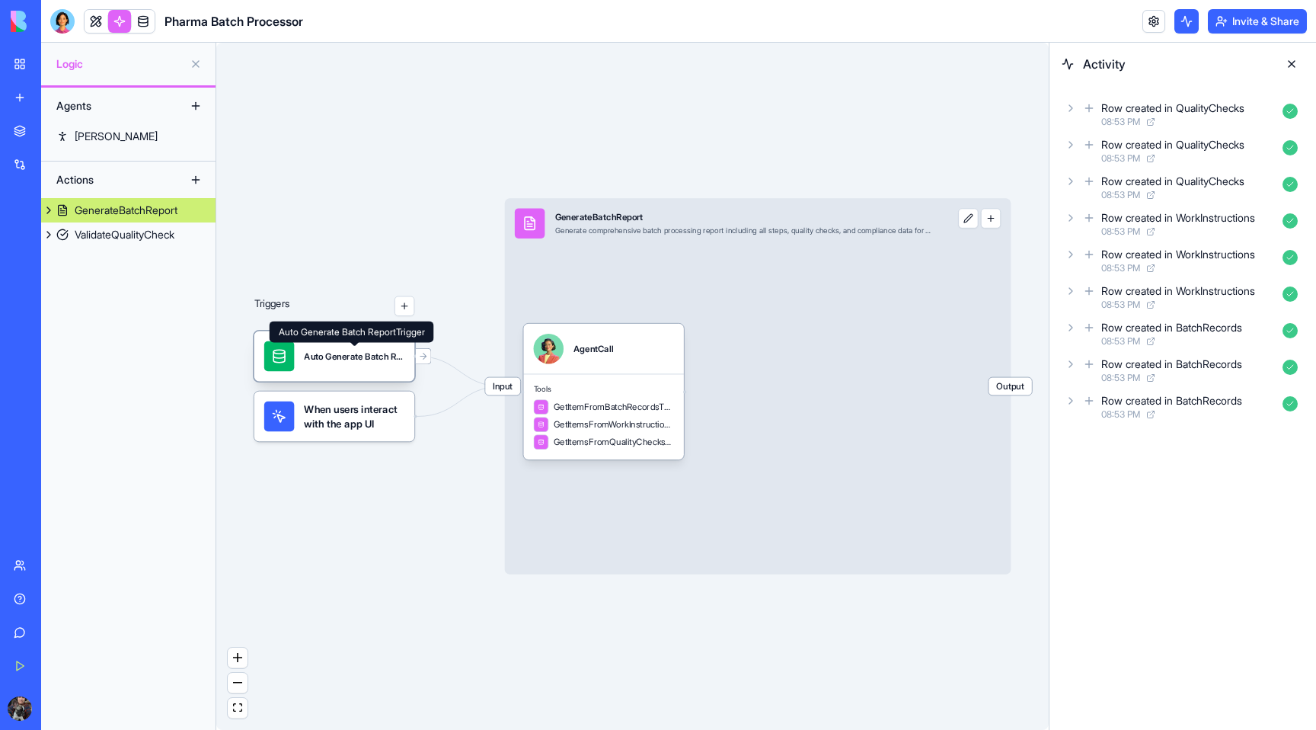
click at [346, 354] on div "Auto Generate Batch ReportTrigger" at bounding box center [354, 356] width 101 height 12
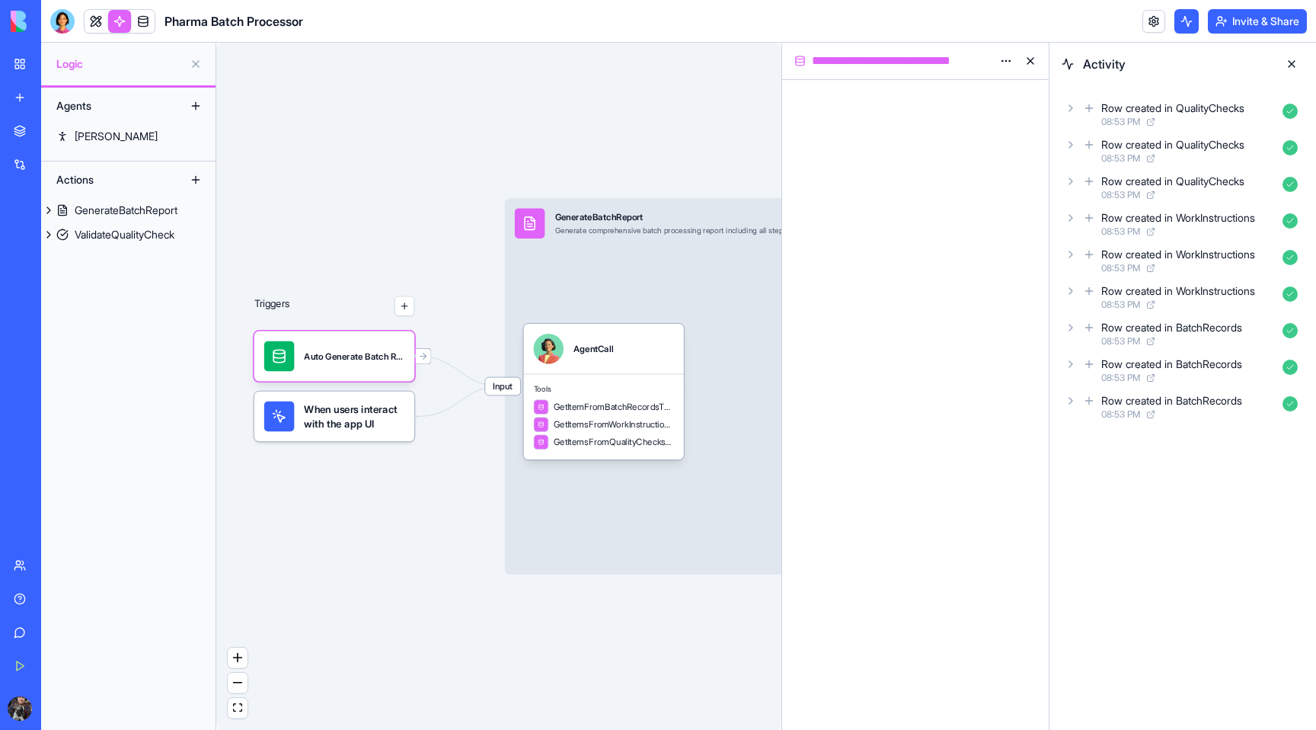
click at [350, 417] on span "When users interact with the app UI" at bounding box center [354, 416] width 101 height 30
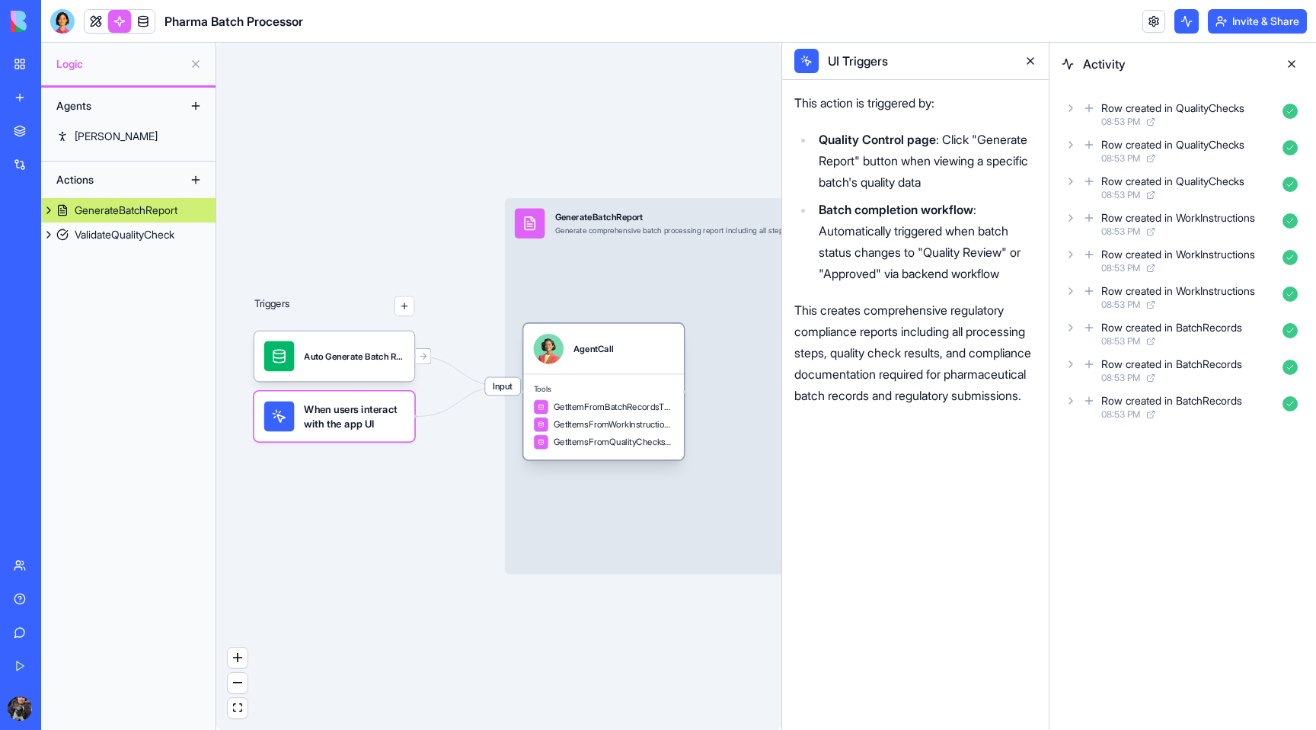
click at [599, 423] on span "GetItemsFromWorkInstructionsTable" at bounding box center [614, 424] width 120 height 12
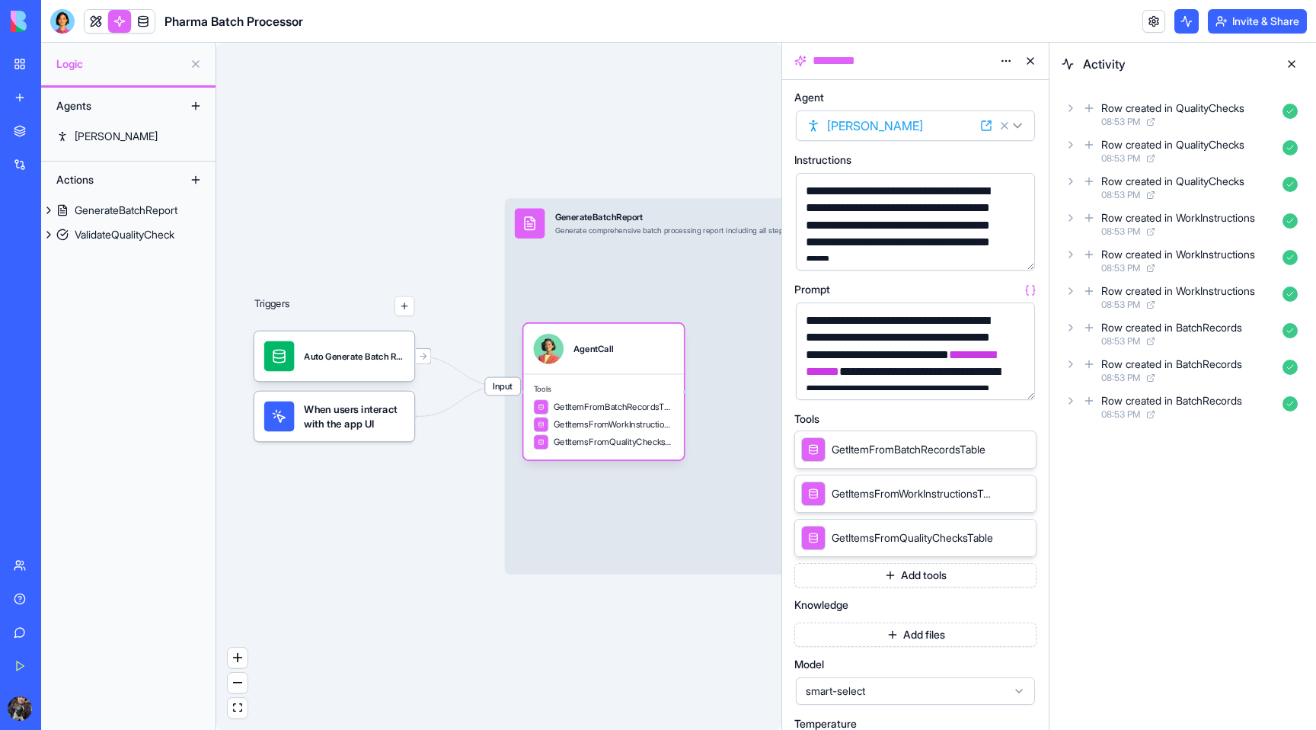
click at [1295, 68] on button at bounding box center [1291, 64] width 24 height 24
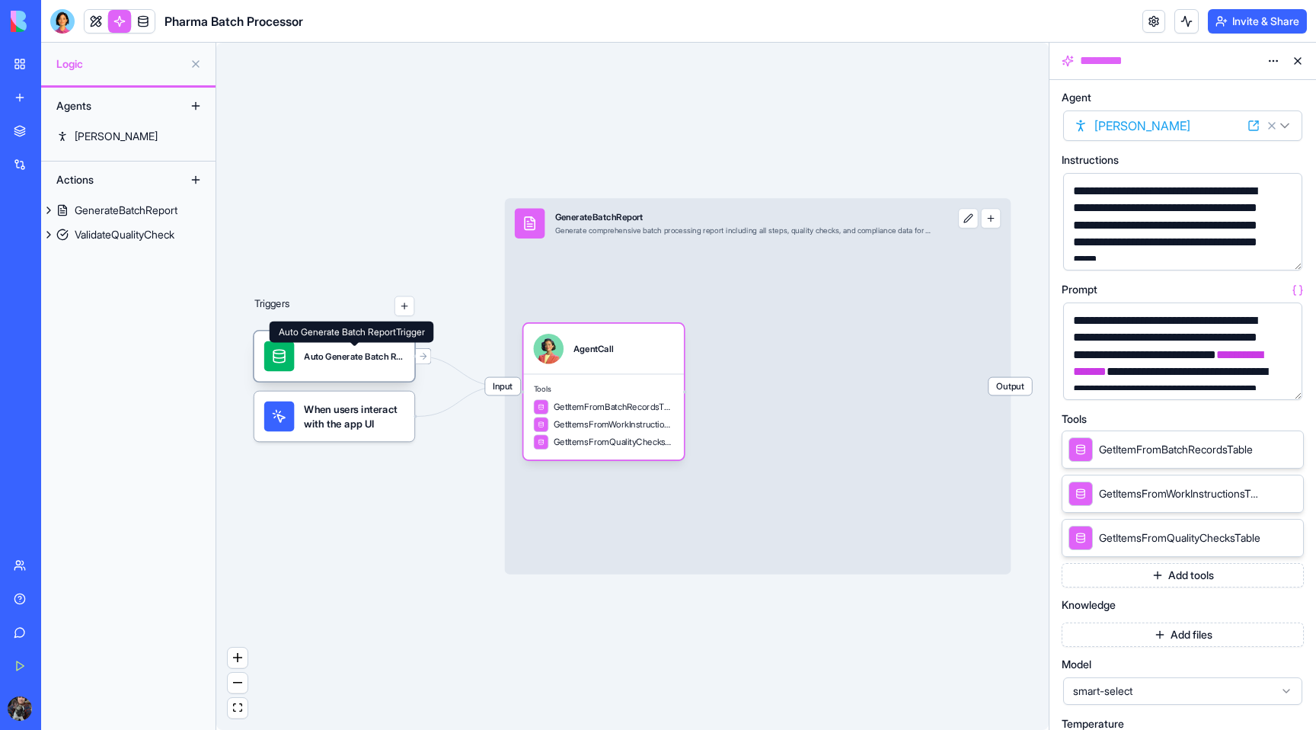
click at [344, 348] on div "Auto Generate Batch ReportTrigger" at bounding box center [354, 356] width 101 height 30
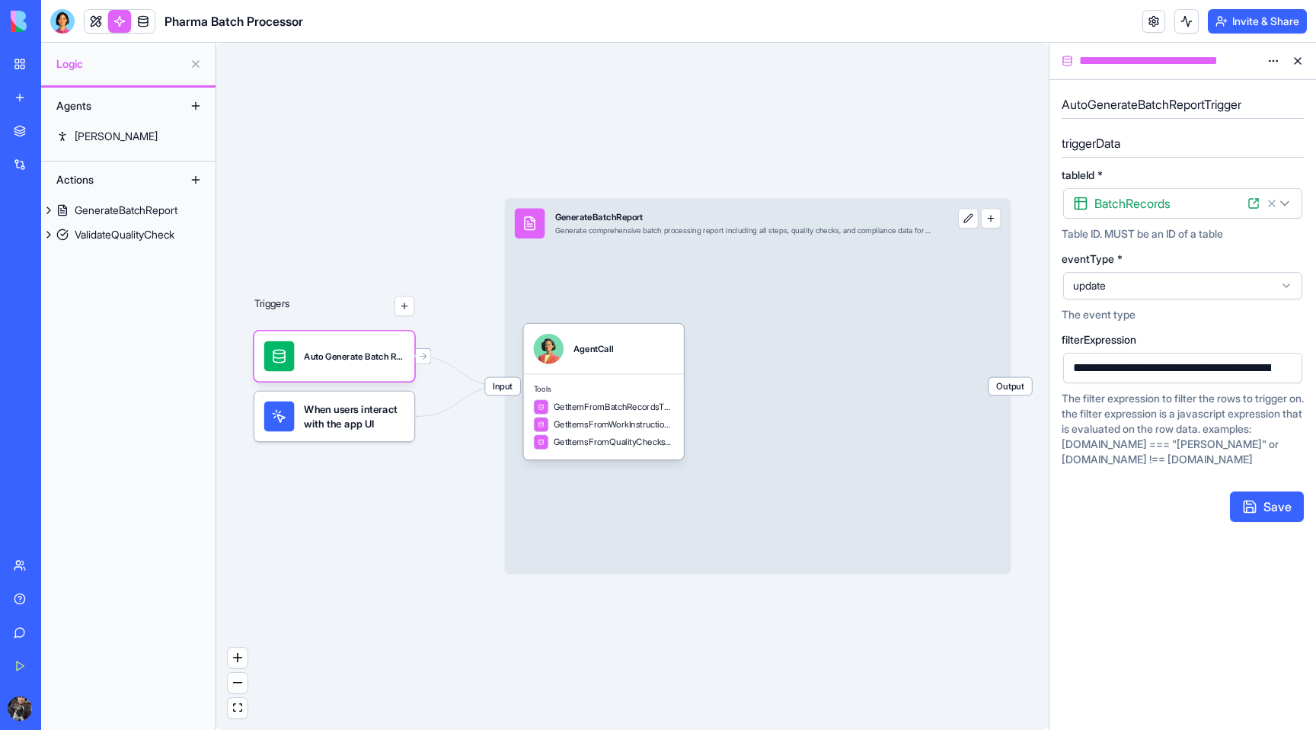
click at [149, 24] on link at bounding box center [143, 21] width 23 height 23
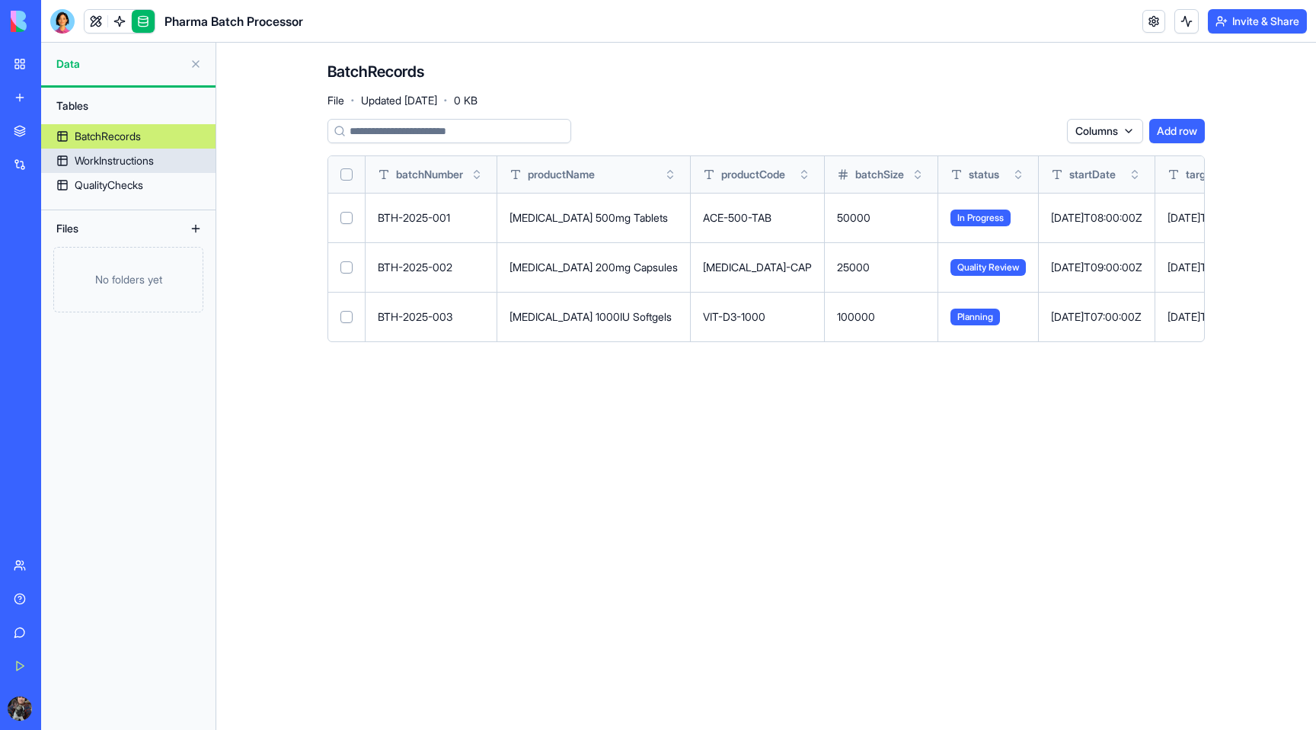
click at [110, 150] on link "WorkInstructions" at bounding box center [128, 160] width 174 height 24
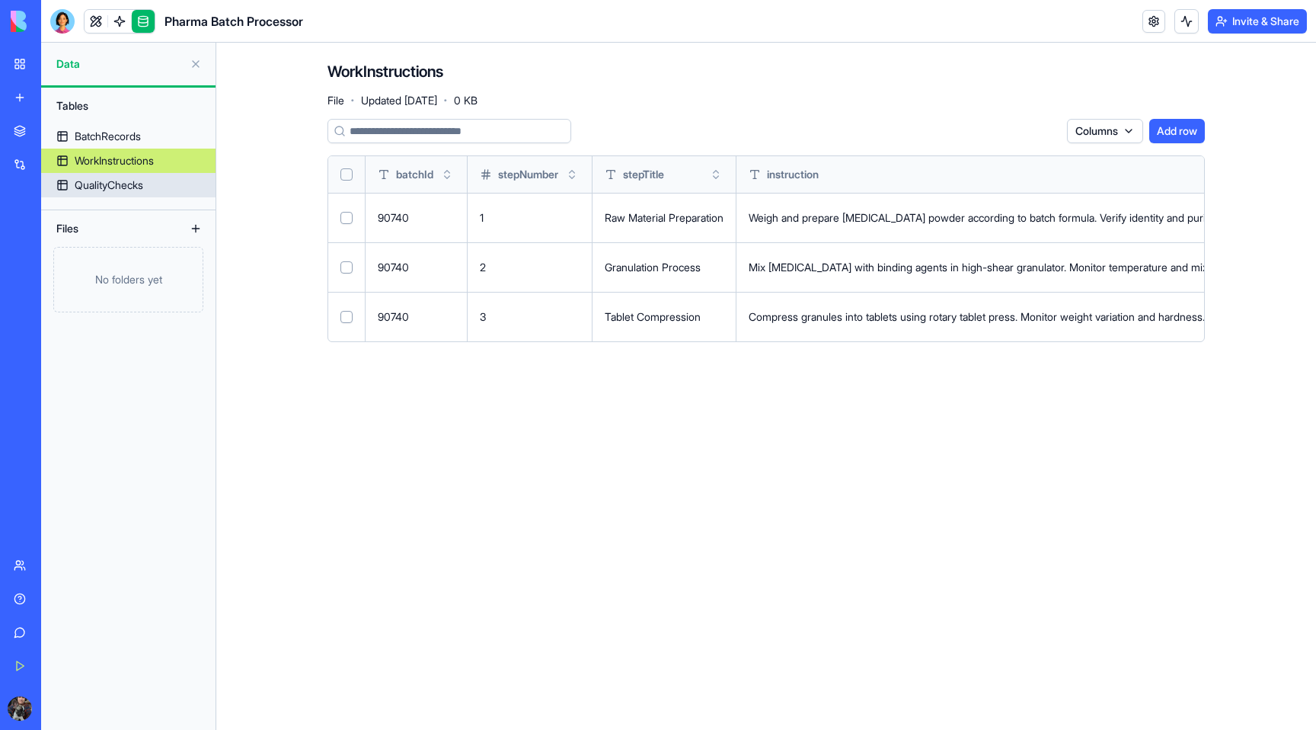
click at [121, 187] on div "QualityChecks" at bounding box center [109, 184] width 69 height 15
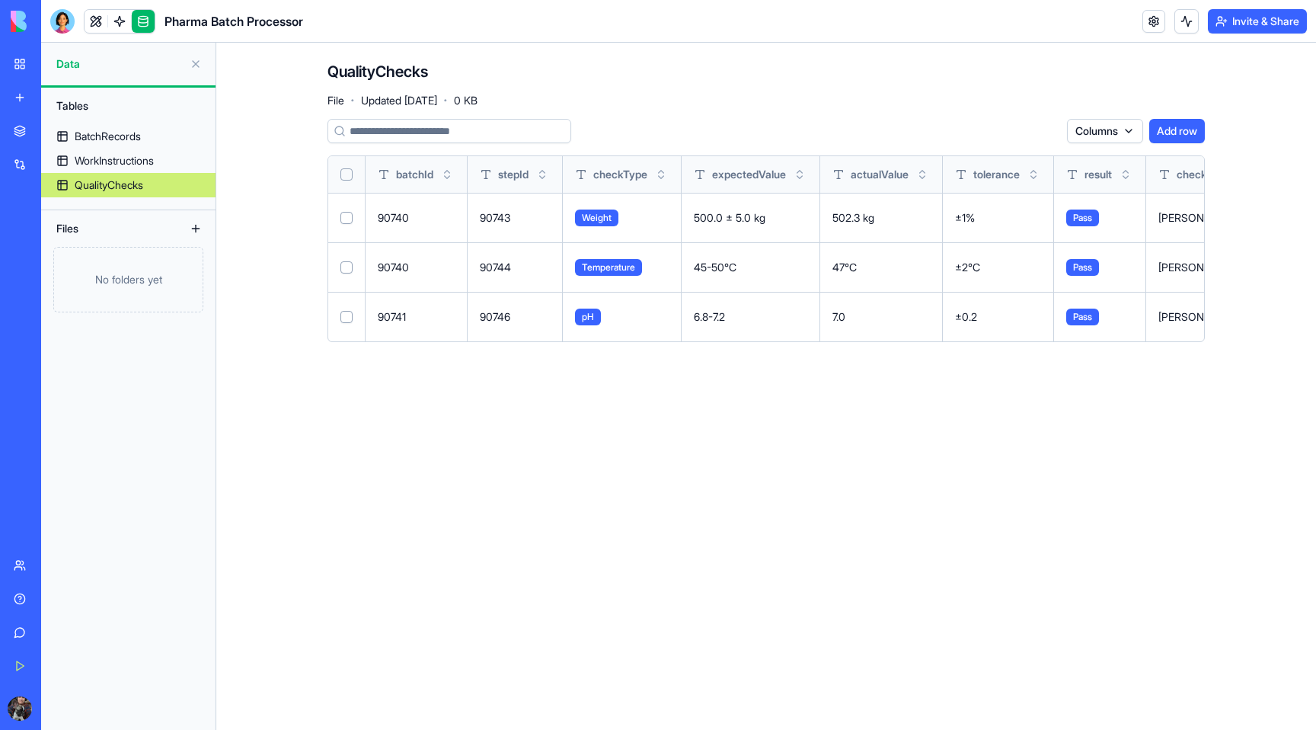
click at [21, 66] on link "My Workspace" at bounding box center [35, 64] width 61 height 30
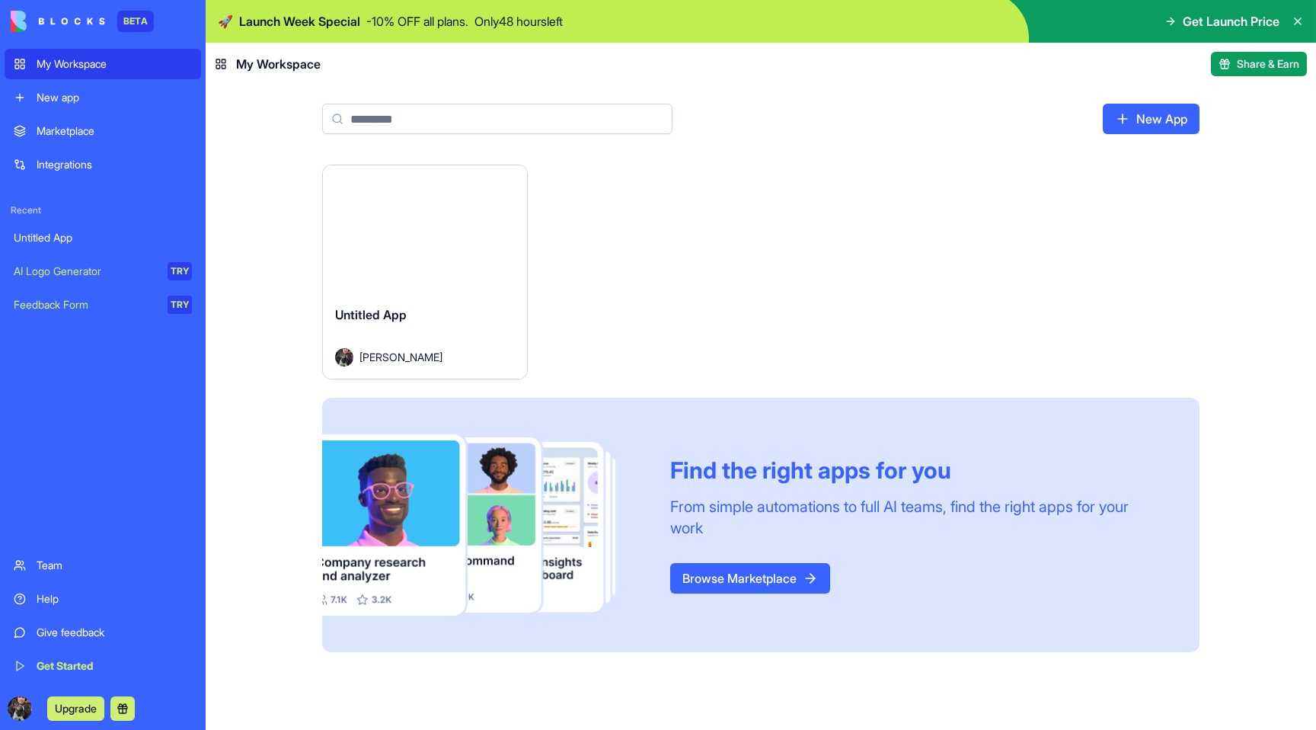
click at [244, 254] on div "Launch Untitled App [PERSON_NAME] Find the right apps for you From simple autom…" at bounding box center [761, 446] width 1110 height 565
click at [387, 286] on div "Launch" at bounding box center [425, 229] width 204 height 128
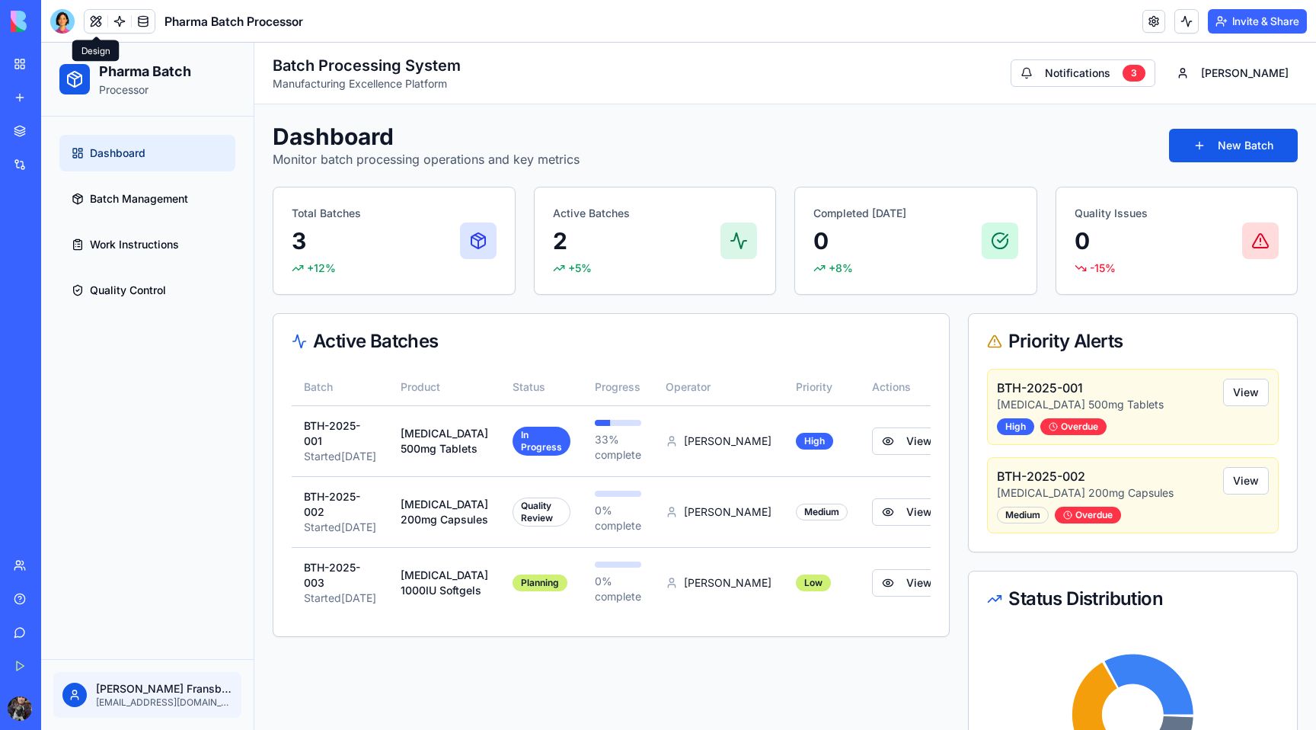
click at [98, 19] on button at bounding box center [96, 21] width 23 height 23
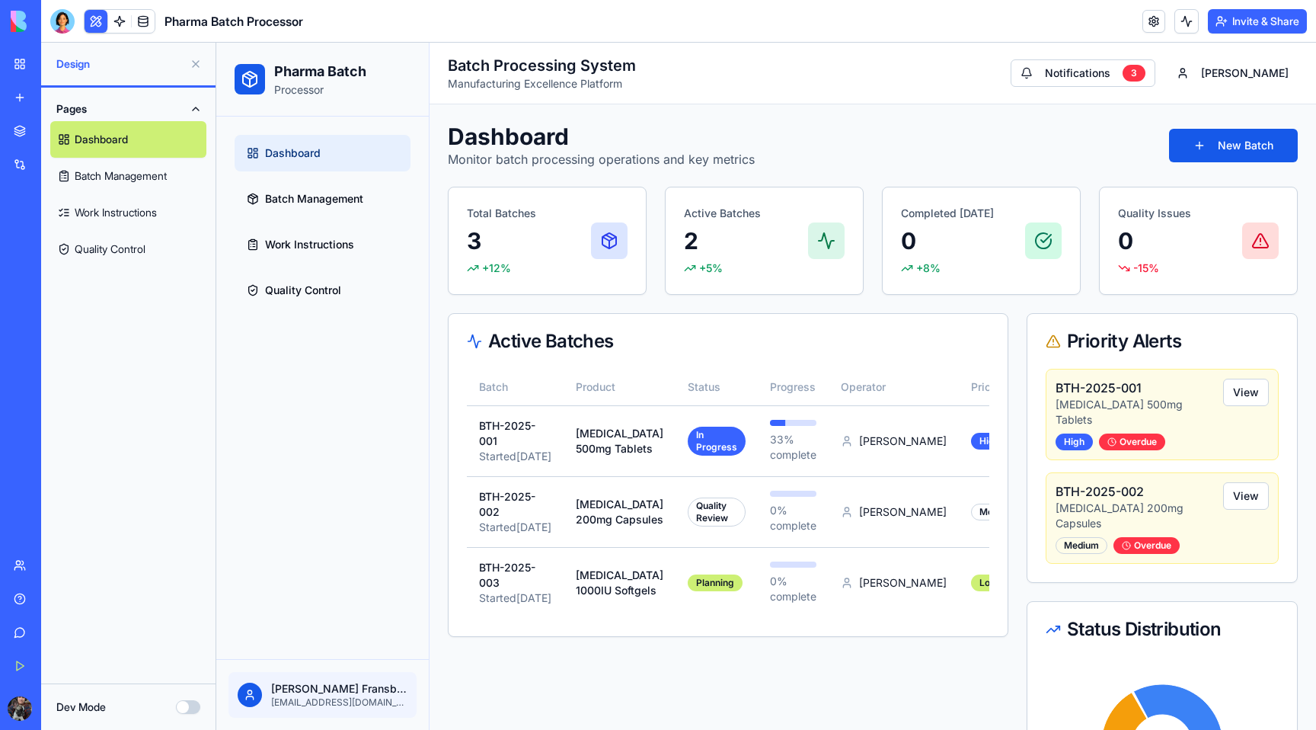
click at [98, 19] on button at bounding box center [96, 21] width 23 height 23
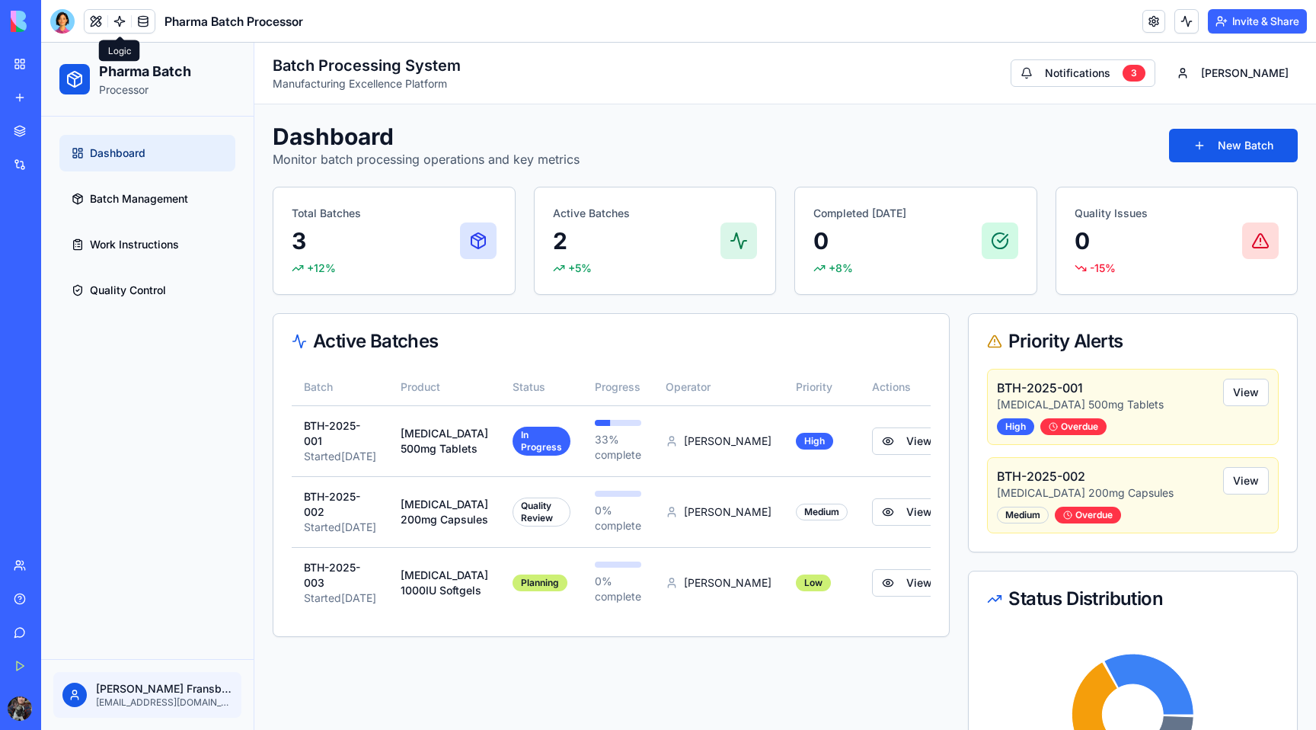
click at [116, 24] on link at bounding box center [119, 21] width 23 height 23
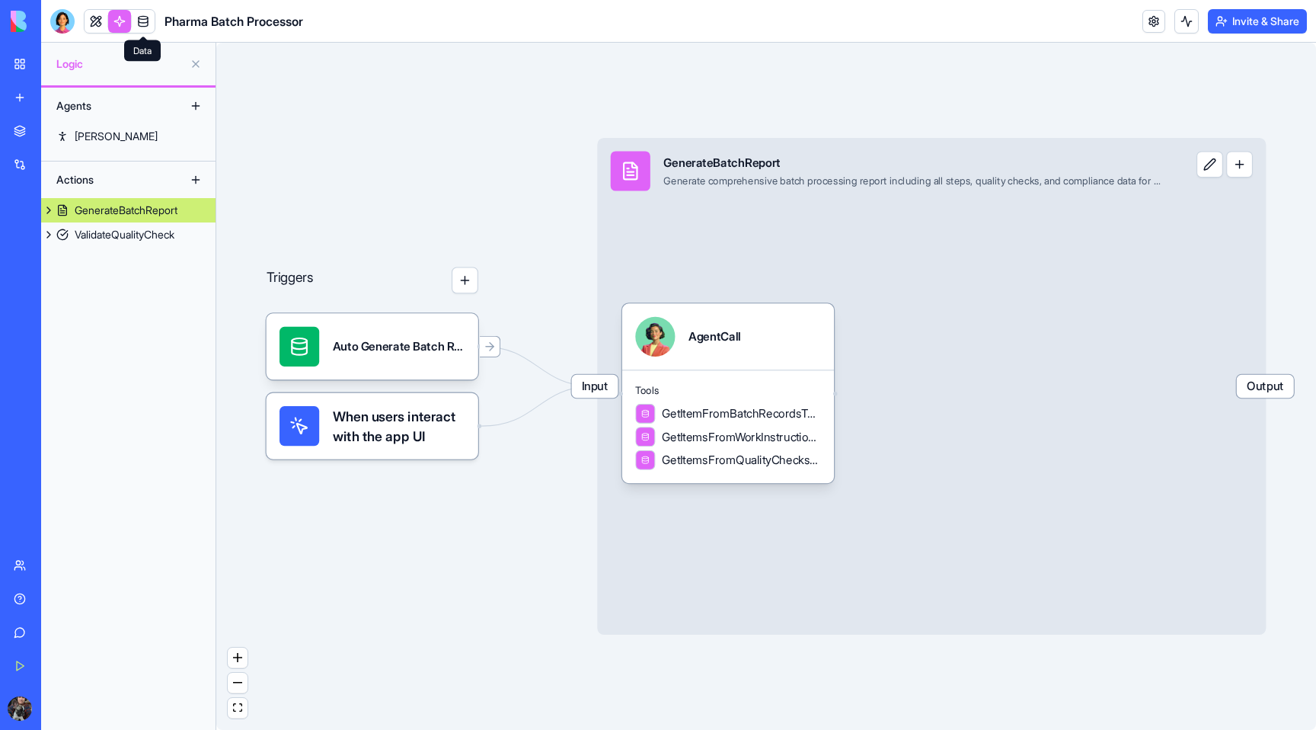
click at [144, 24] on link at bounding box center [143, 21] width 23 height 23
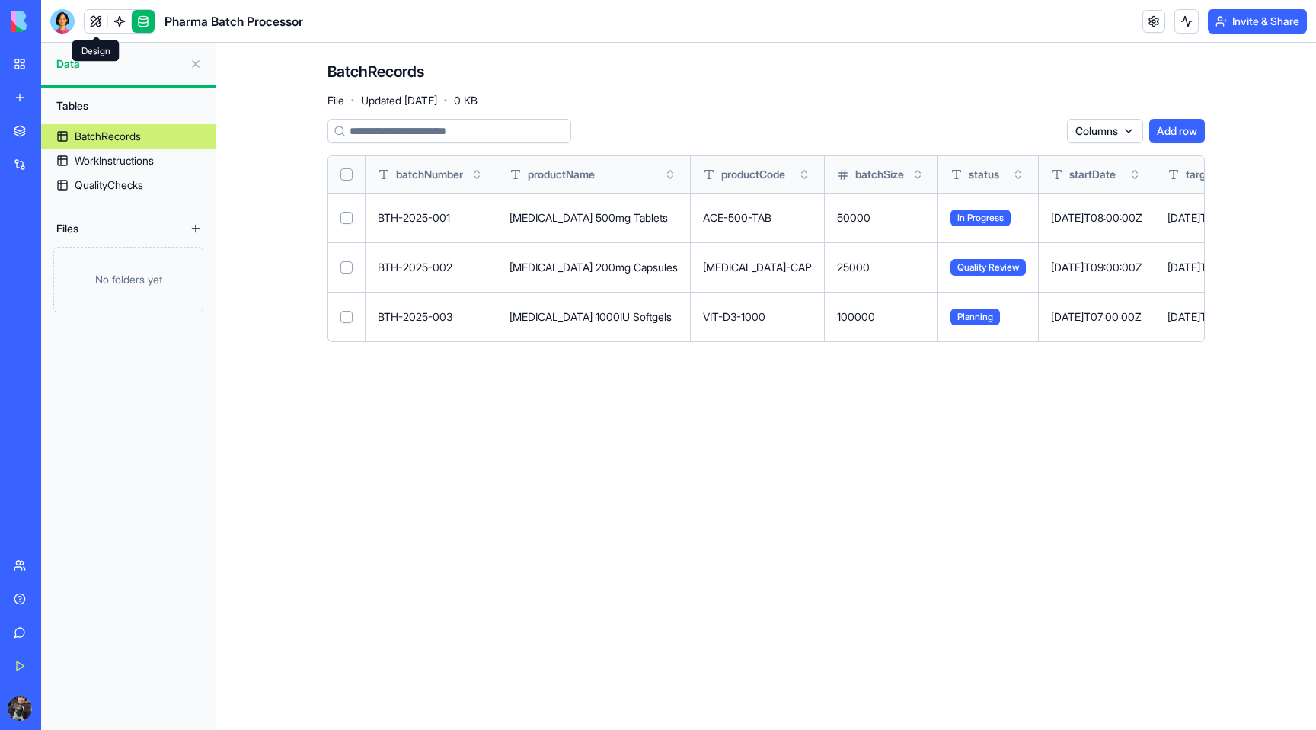
click at [101, 21] on link at bounding box center [96, 21] width 23 height 23
